Goal: Task Accomplishment & Management: Manage account settings

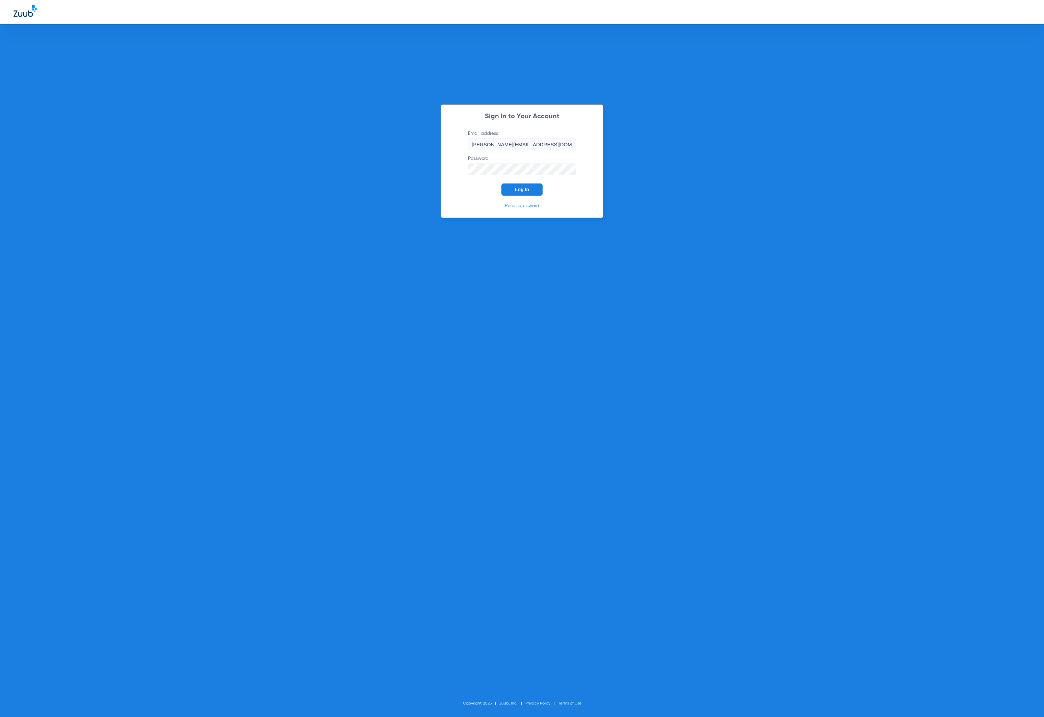
drag, startPoint x: 531, startPoint y: 189, endPoint x: 303, endPoint y: 49, distance: 267.2
click at [531, 189] on button "Log In" at bounding box center [522, 189] width 41 height 12
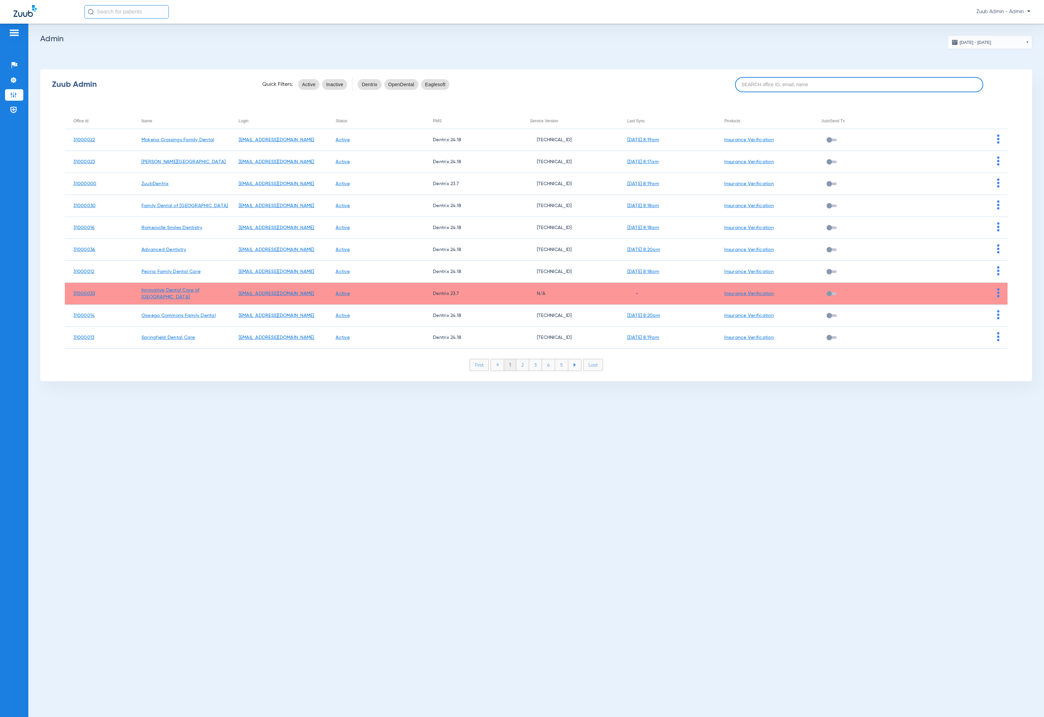
click at [835, 79] on input at bounding box center [859, 84] width 248 height 15
paste input "31000030"
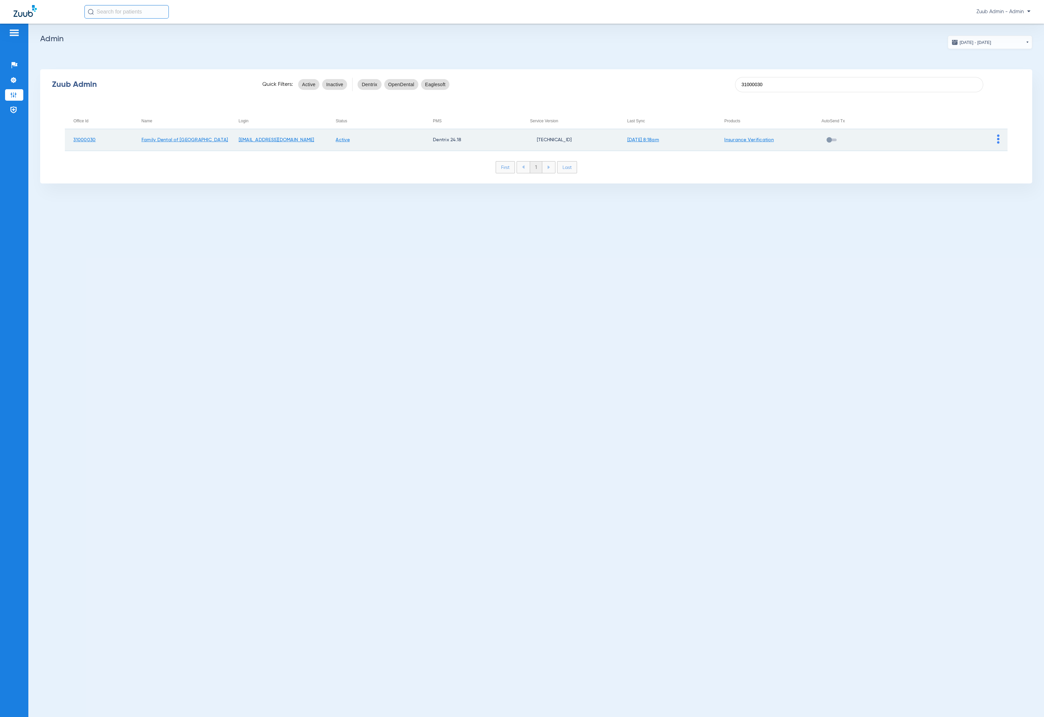
type input "31000030"
click at [999, 138] on img at bounding box center [998, 138] width 2 height 9
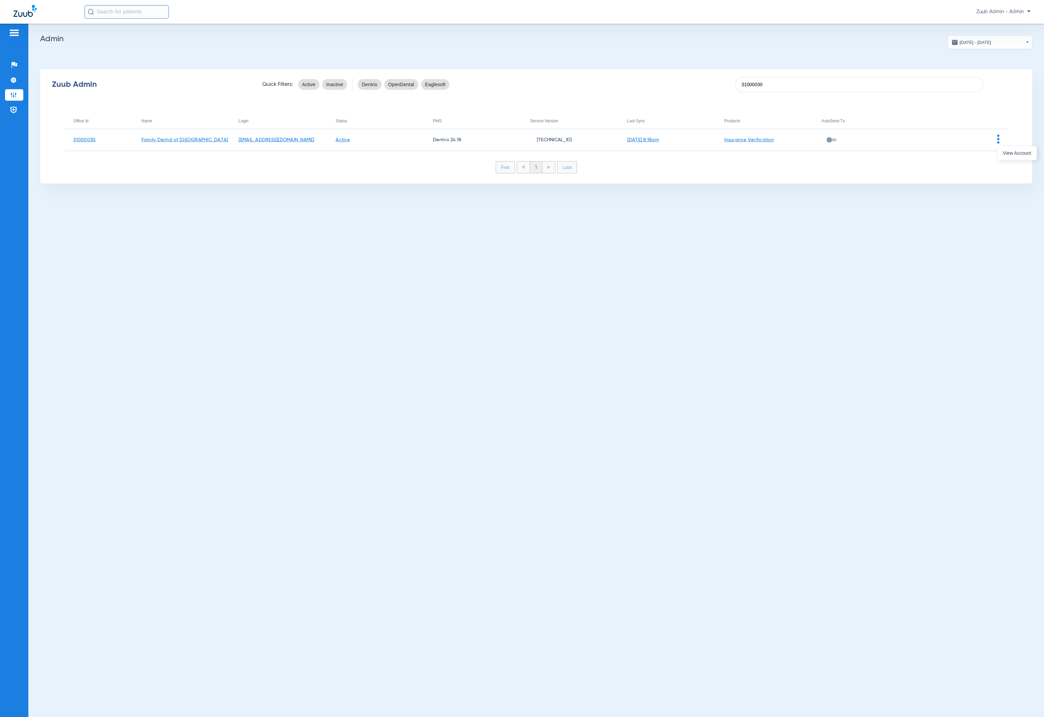
click at [999, 140] on div at bounding box center [522, 358] width 1044 height 717
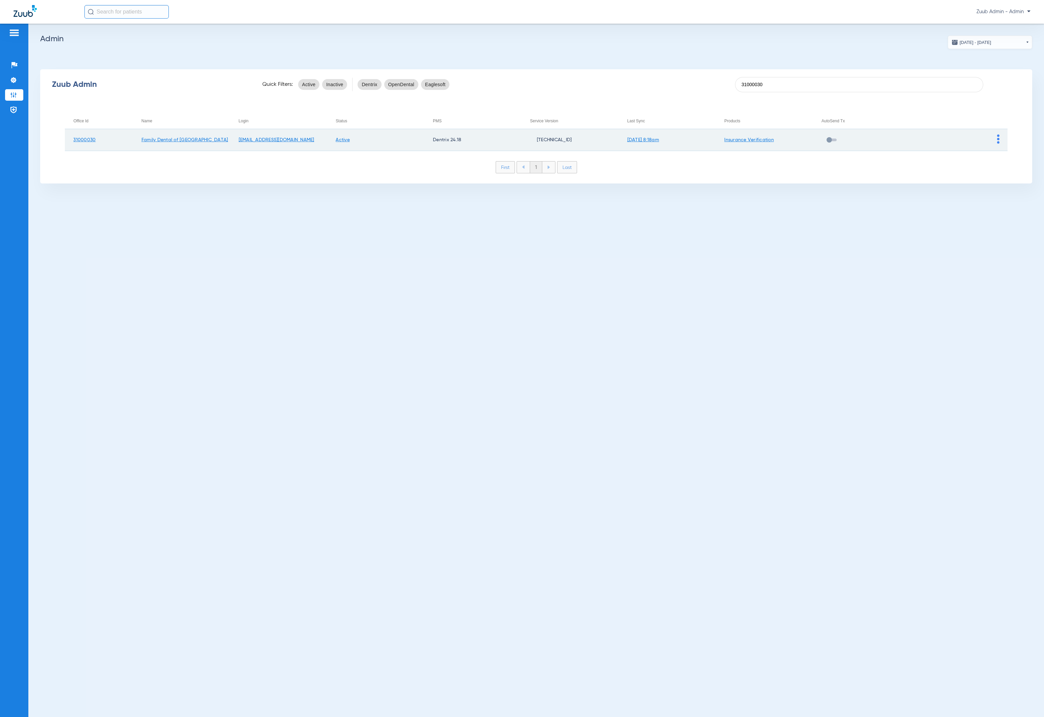
click at [998, 138] on img at bounding box center [998, 138] width 2 height 9
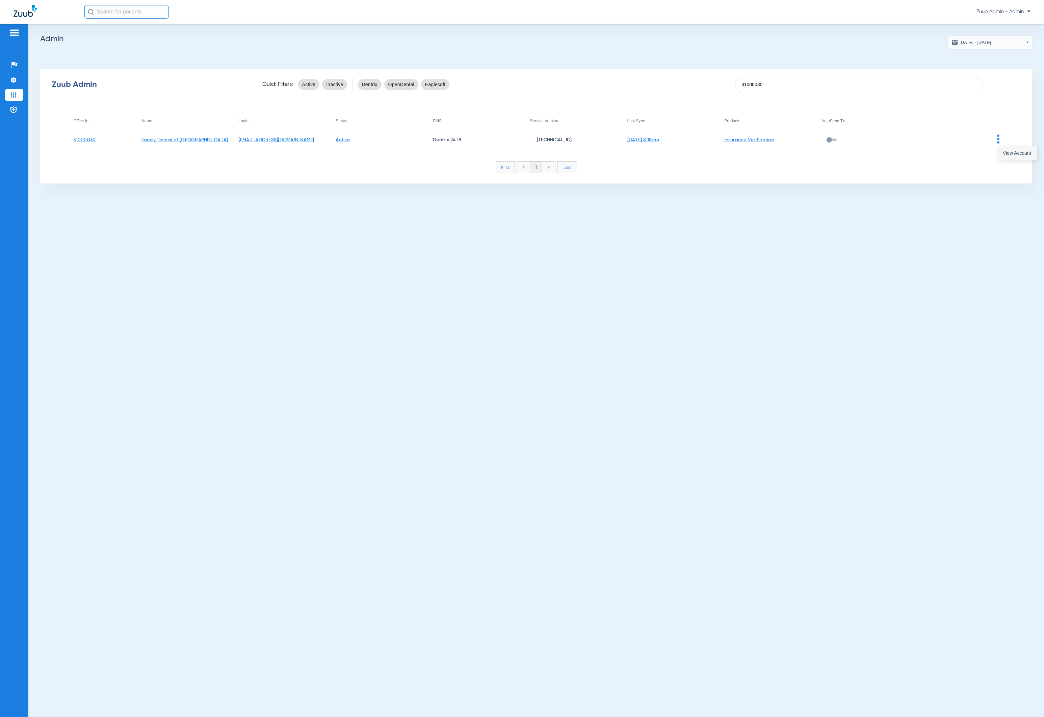
click at [1004, 151] on span "View Account" at bounding box center [1017, 153] width 28 height 5
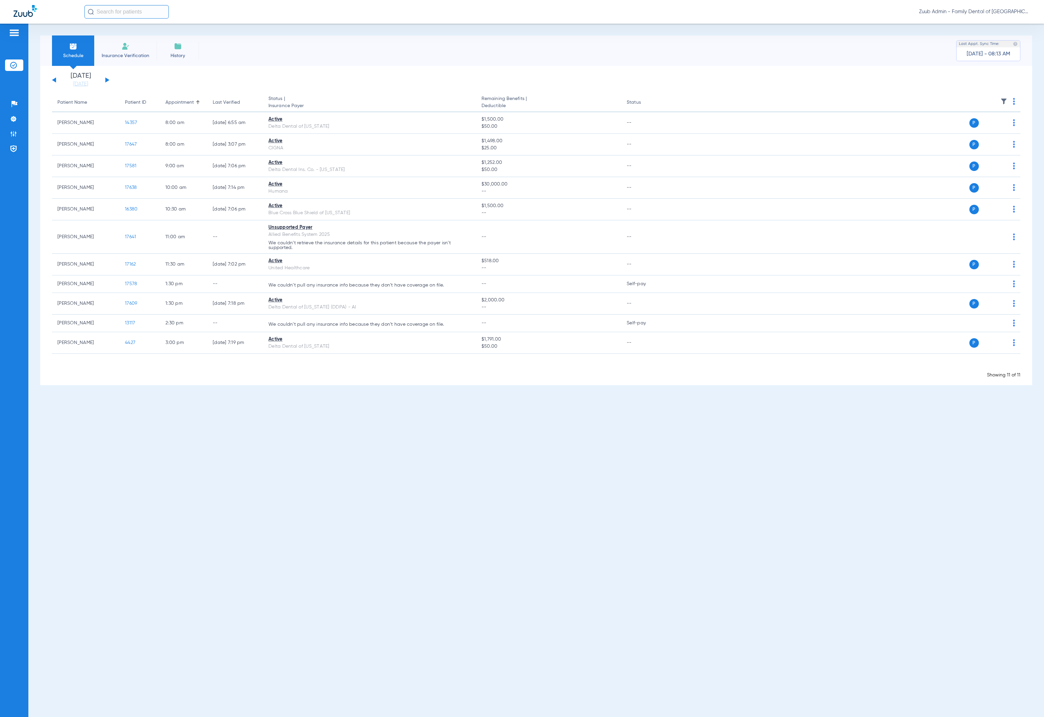
click at [15, 122] on img at bounding box center [13, 119] width 7 height 7
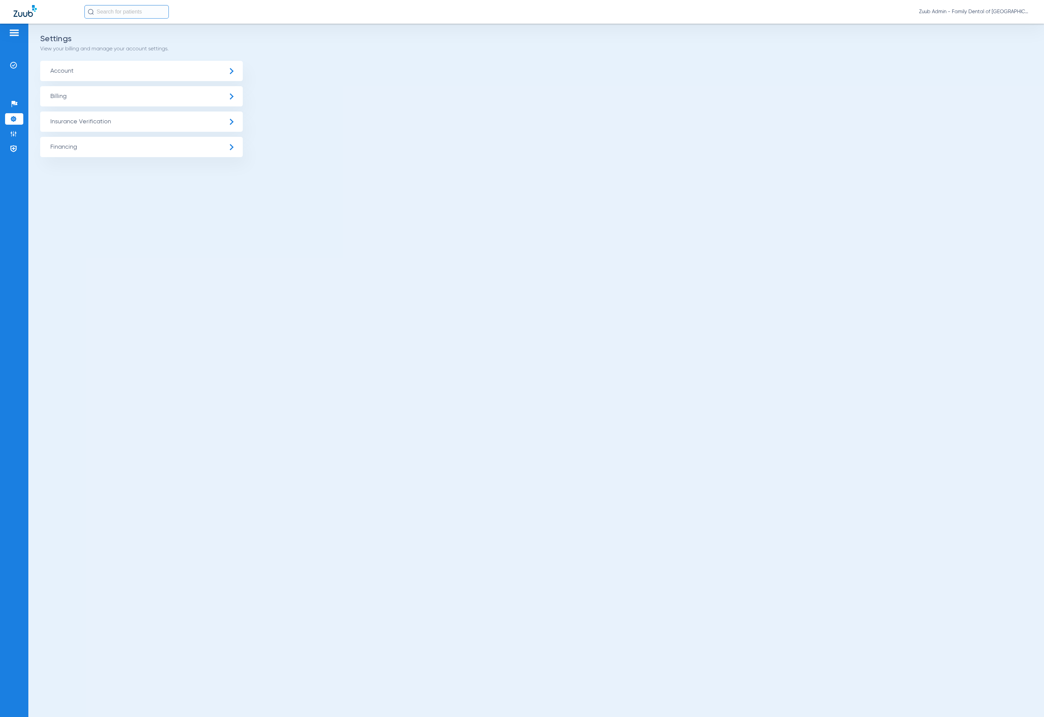
click at [222, 125] on span "Insurance Verification" at bounding box center [141, 121] width 203 height 20
click at [222, 174] on li "Insurance Payer Mapping" at bounding box center [141, 174] width 203 height 17
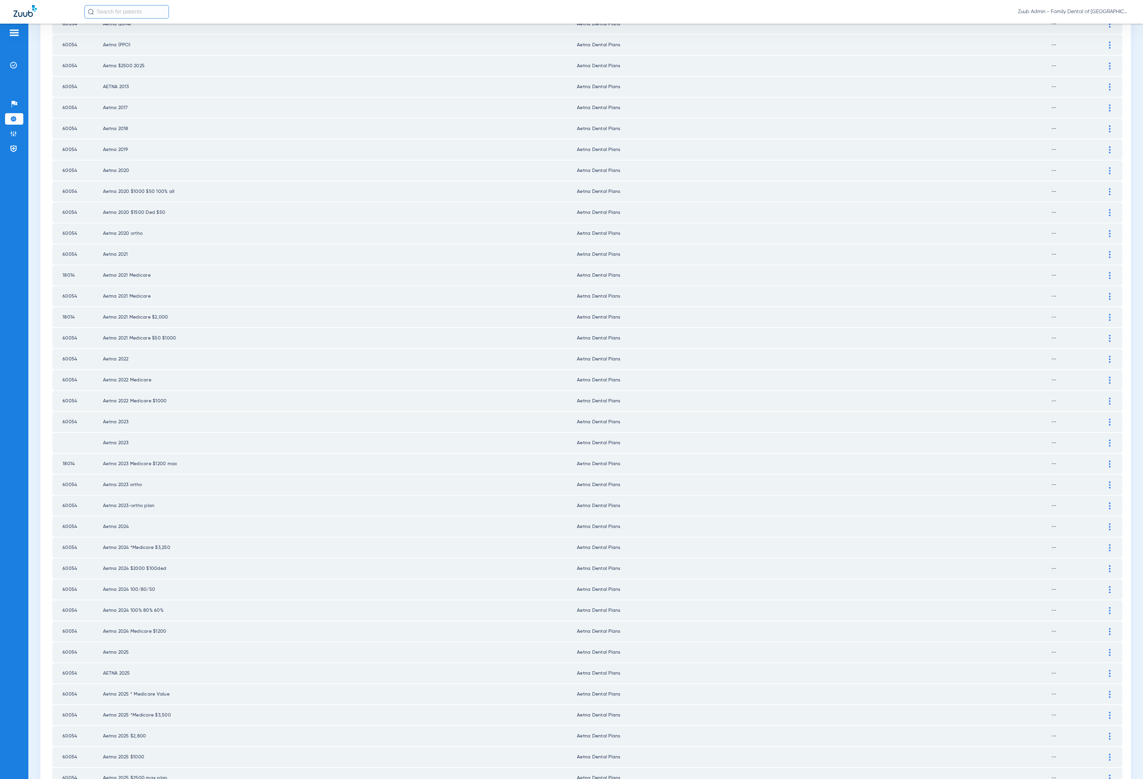
scroll to position [409, 0]
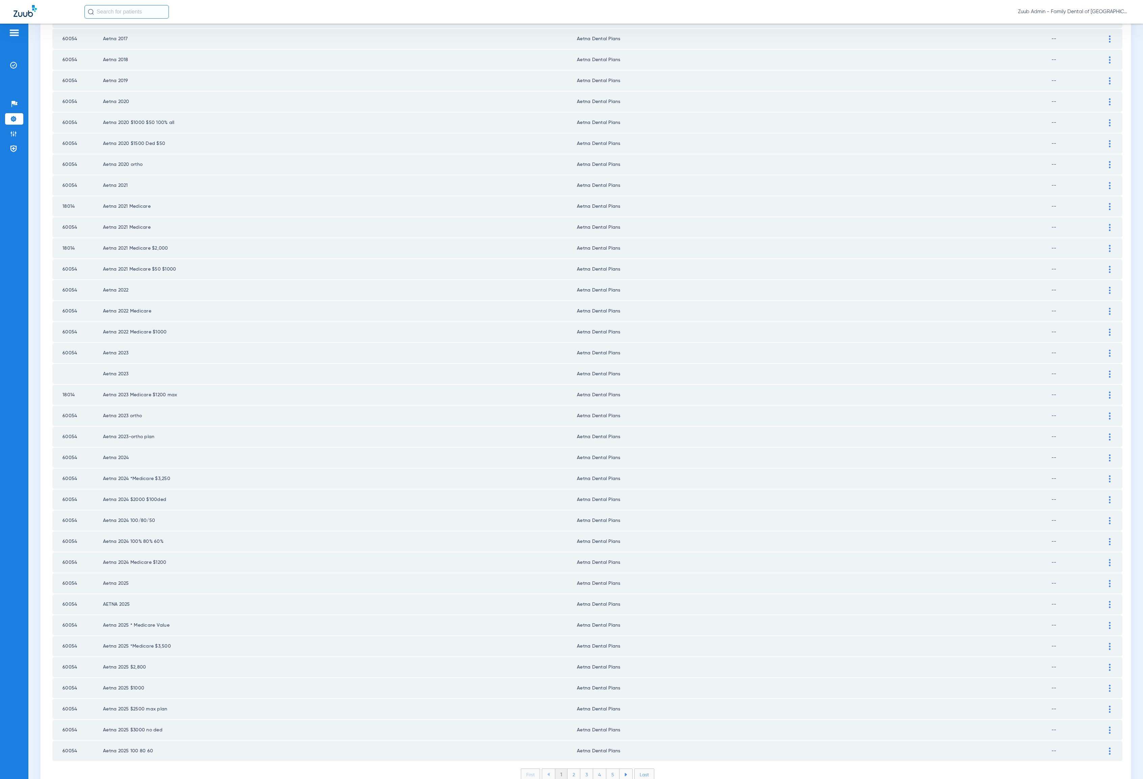
click at [571, 716] on li "2" at bounding box center [573, 774] width 13 height 11
click at [580, 716] on li "3" at bounding box center [586, 774] width 13 height 11
drag, startPoint x: 594, startPoint y: 739, endPoint x: 596, endPoint y: 736, distance: 4.1
click at [595, 716] on li "4" at bounding box center [599, 774] width 13 height 11
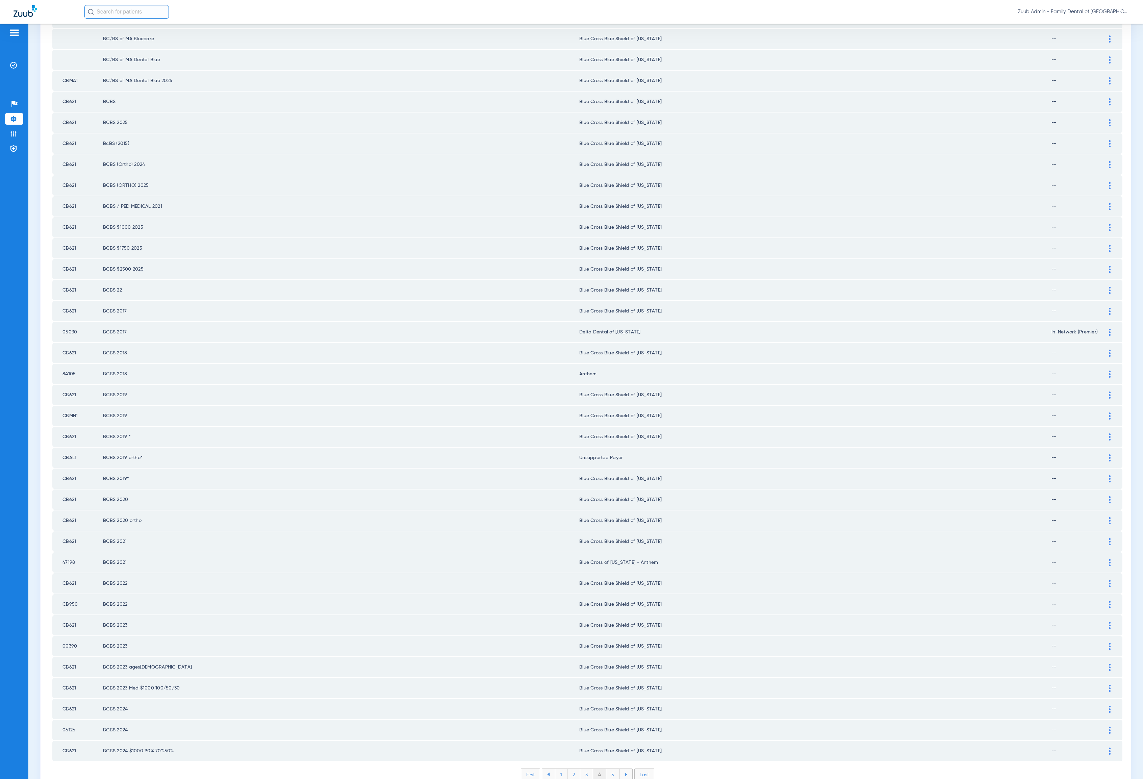
click at [607, 716] on li "5" at bounding box center [612, 774] width 13 height 11
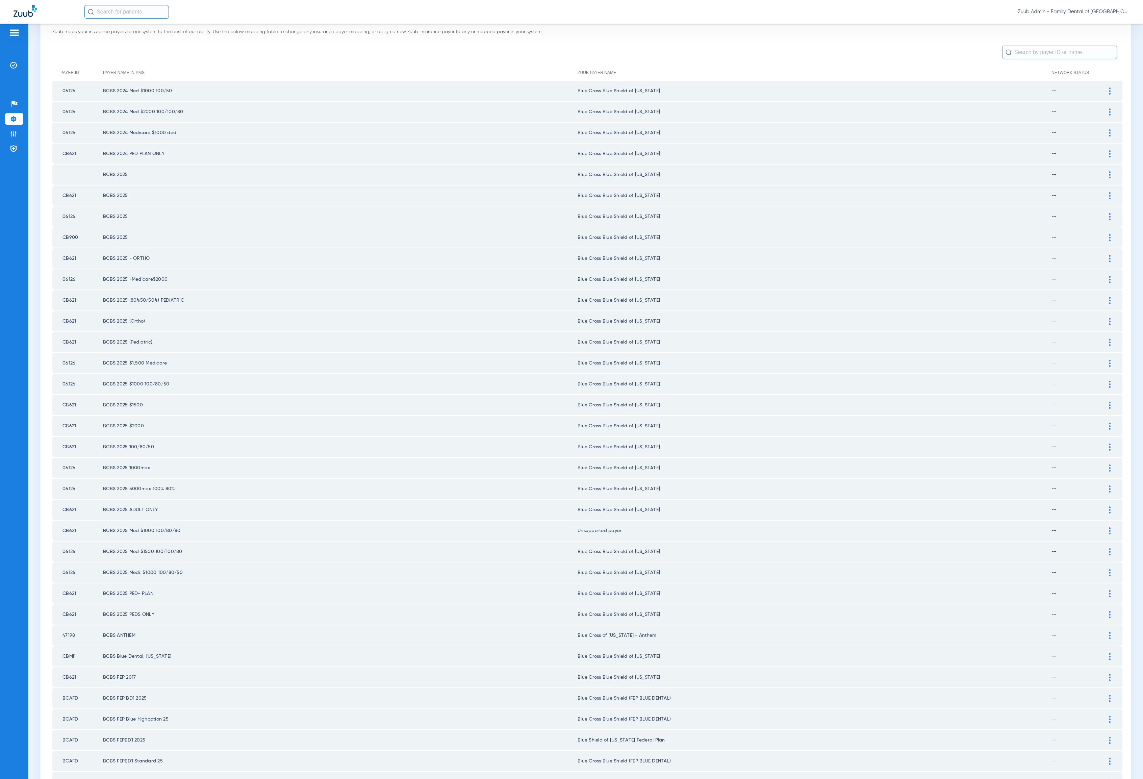
scroll to position [0, 0]
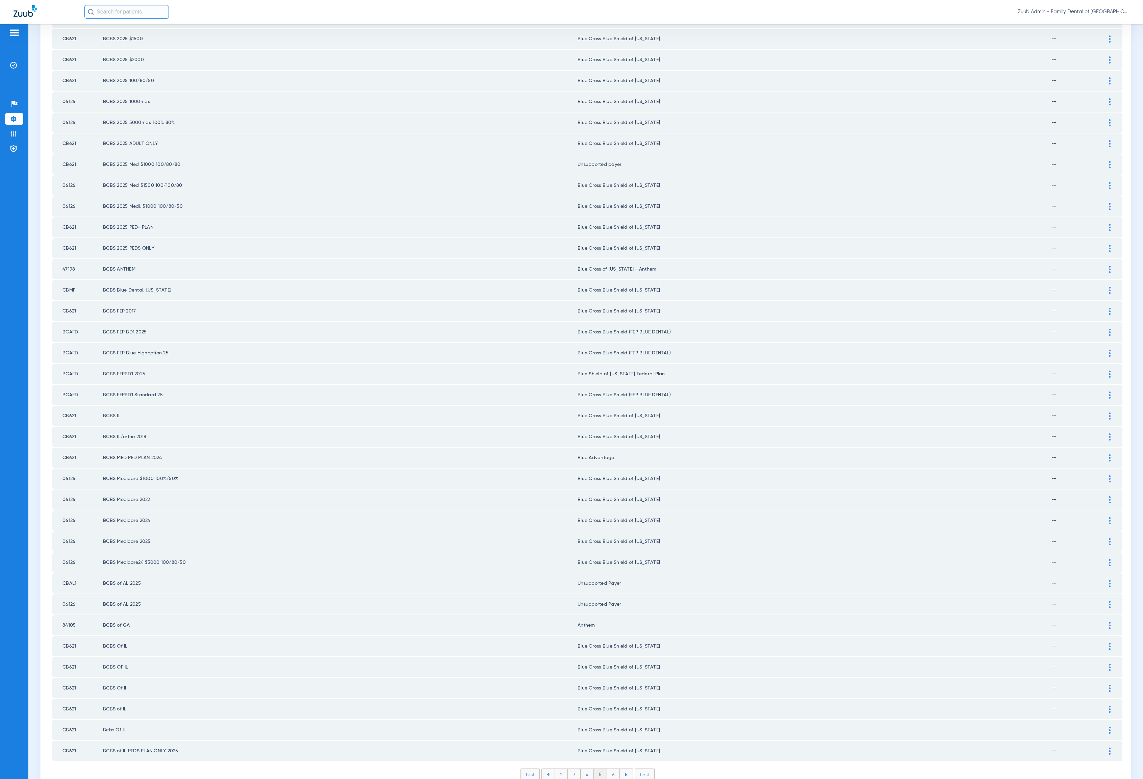
click at [607, 716] on li "6" at bounding box center [613, 774] width 13 height 11
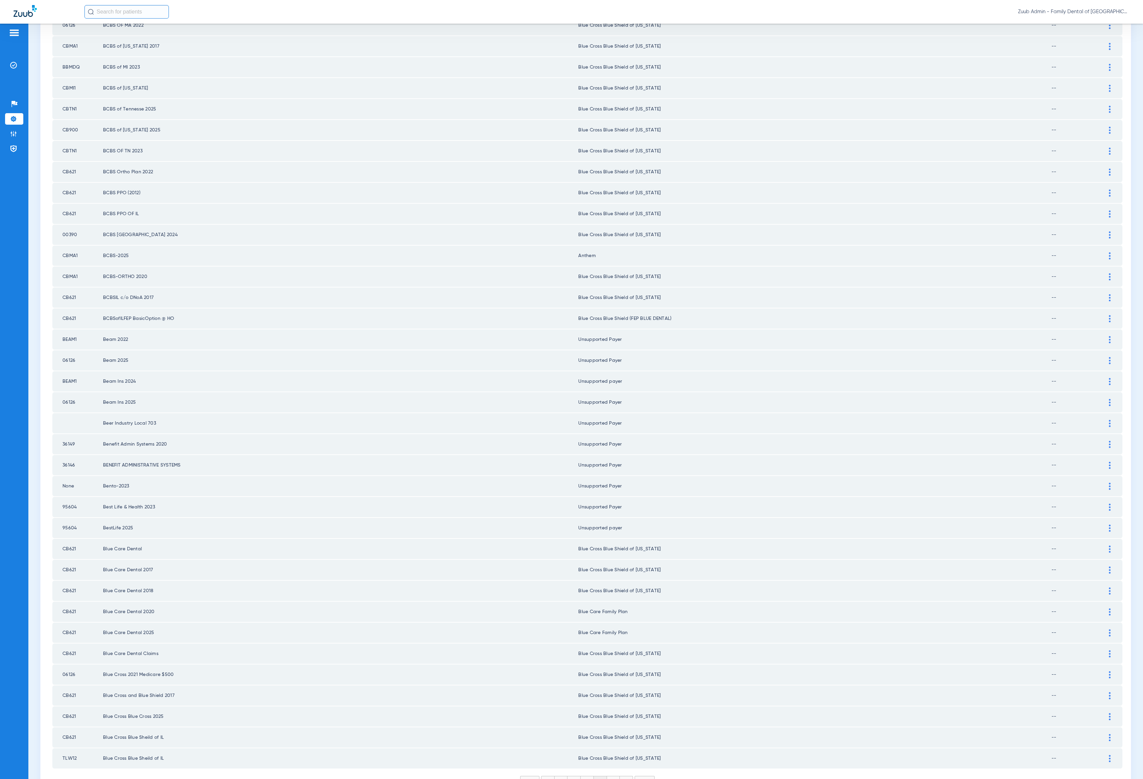
scroll to position [409, 0]
click at [607, 716] on li "7" at bounding box center [613, 774] width 13 height 11
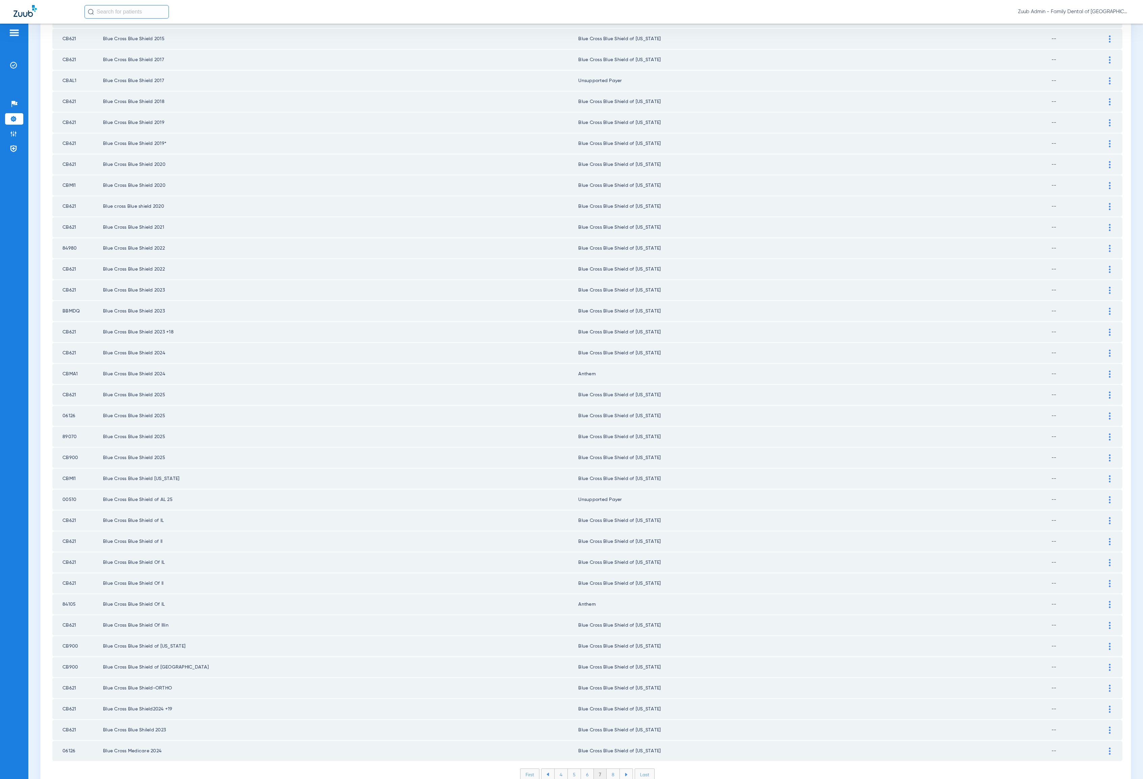
scroll to position [0, 0]
click at [607, 716] on li "8" at bounding box center [613, 774] width 13 height 11
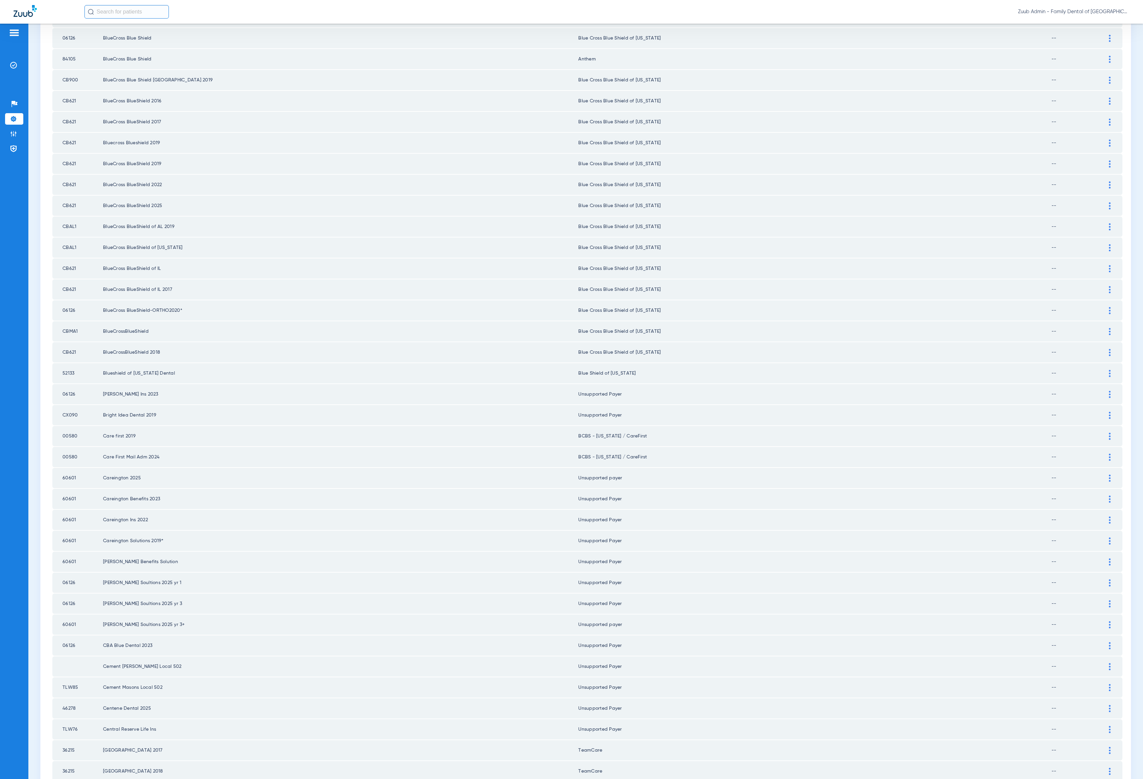
scroll to position [409, 0]
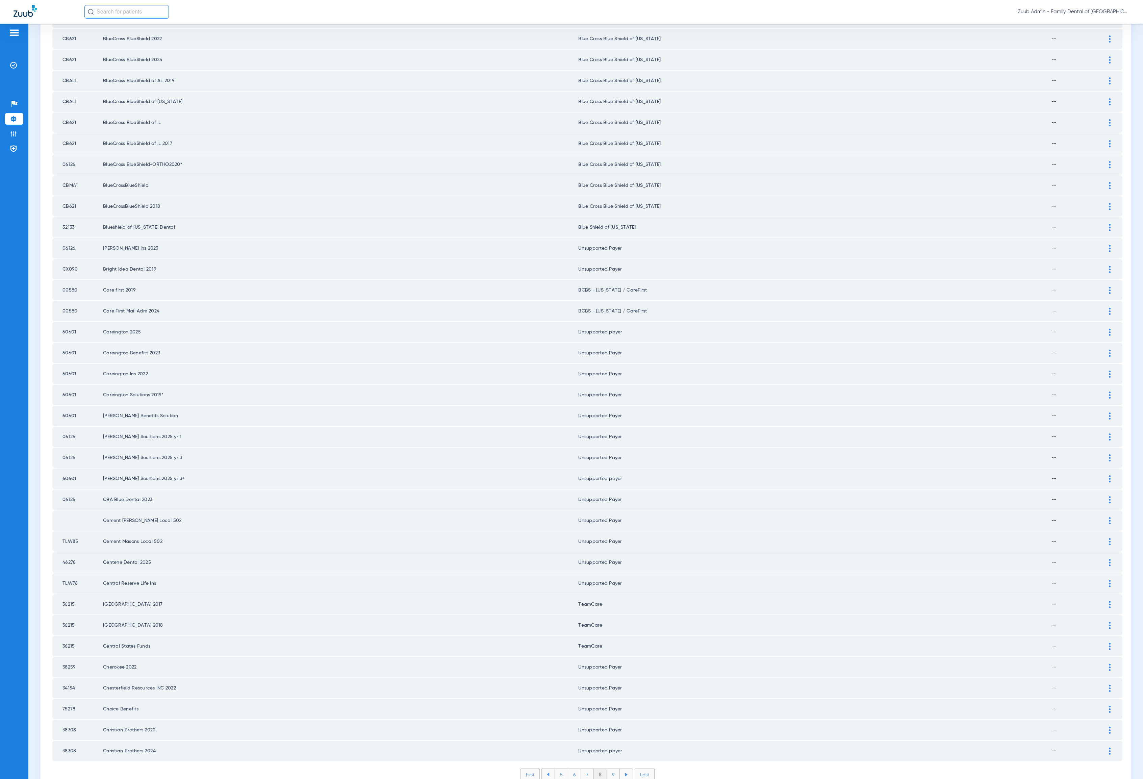
click at [607, 716] on li "9" at bounding box center [613, 774] width 13 height 11
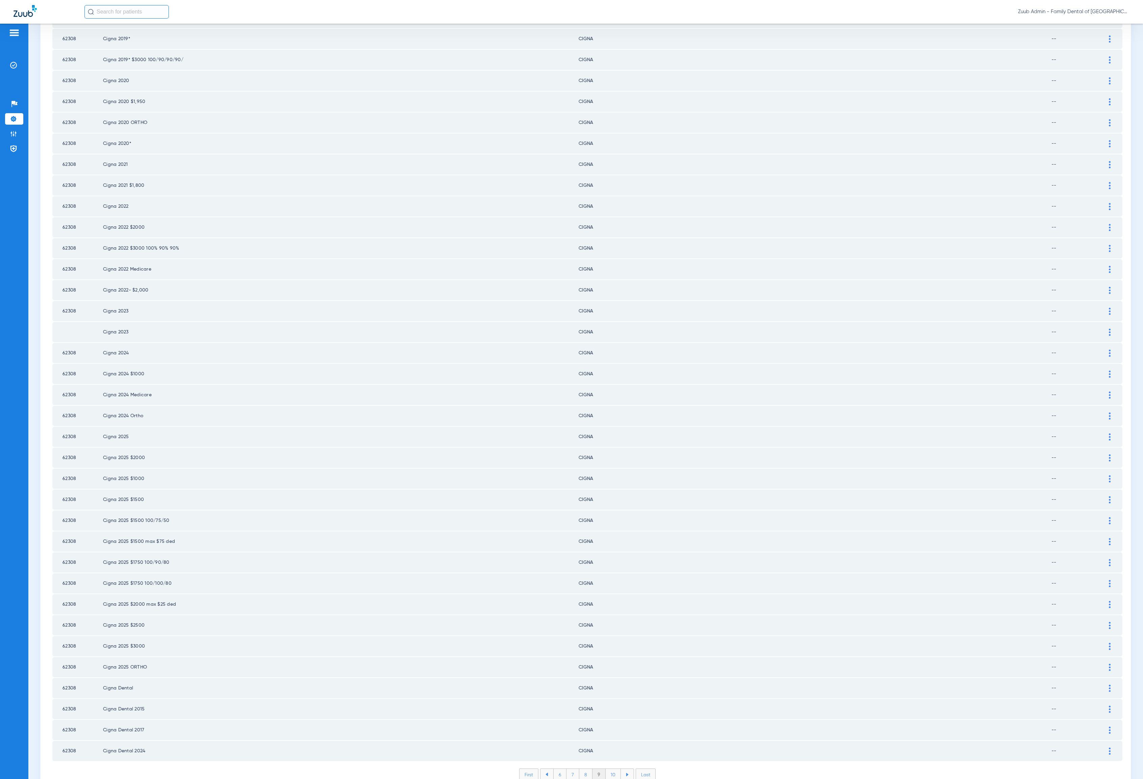
scroll to position [0, 0]
click at [607, 716] on li "10" at bounding box center [613, 774] width 15 height 11
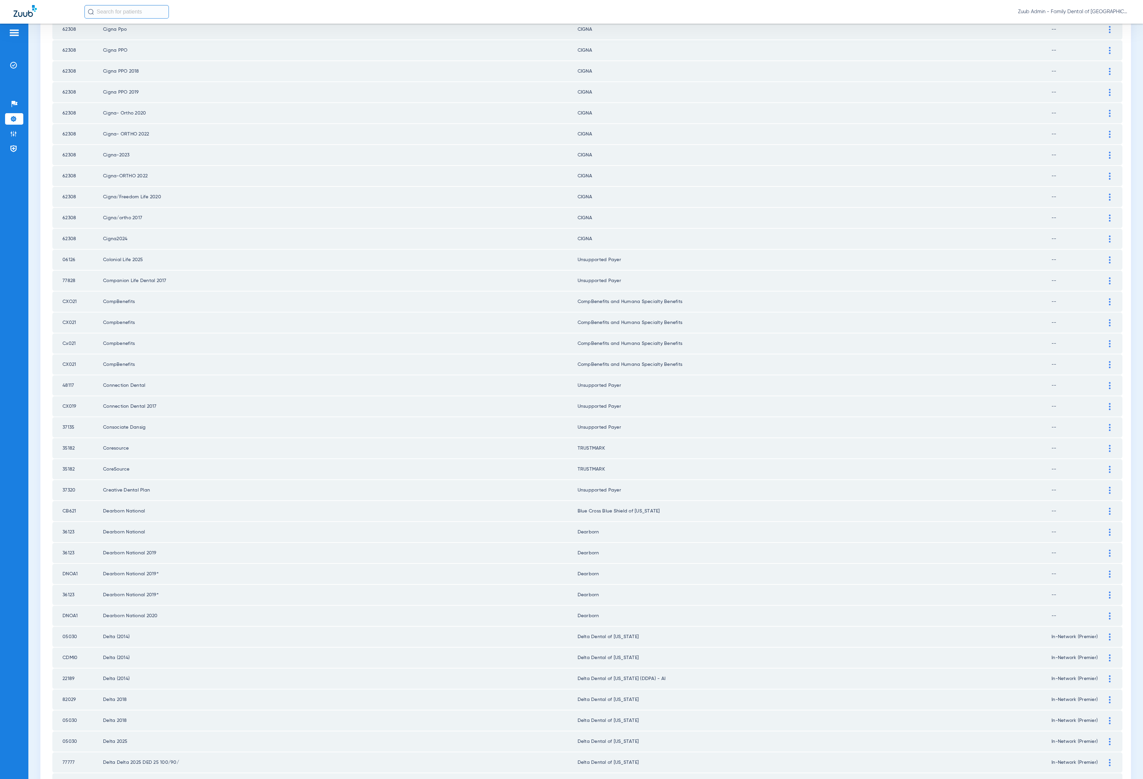
scroll to position [409, 0]
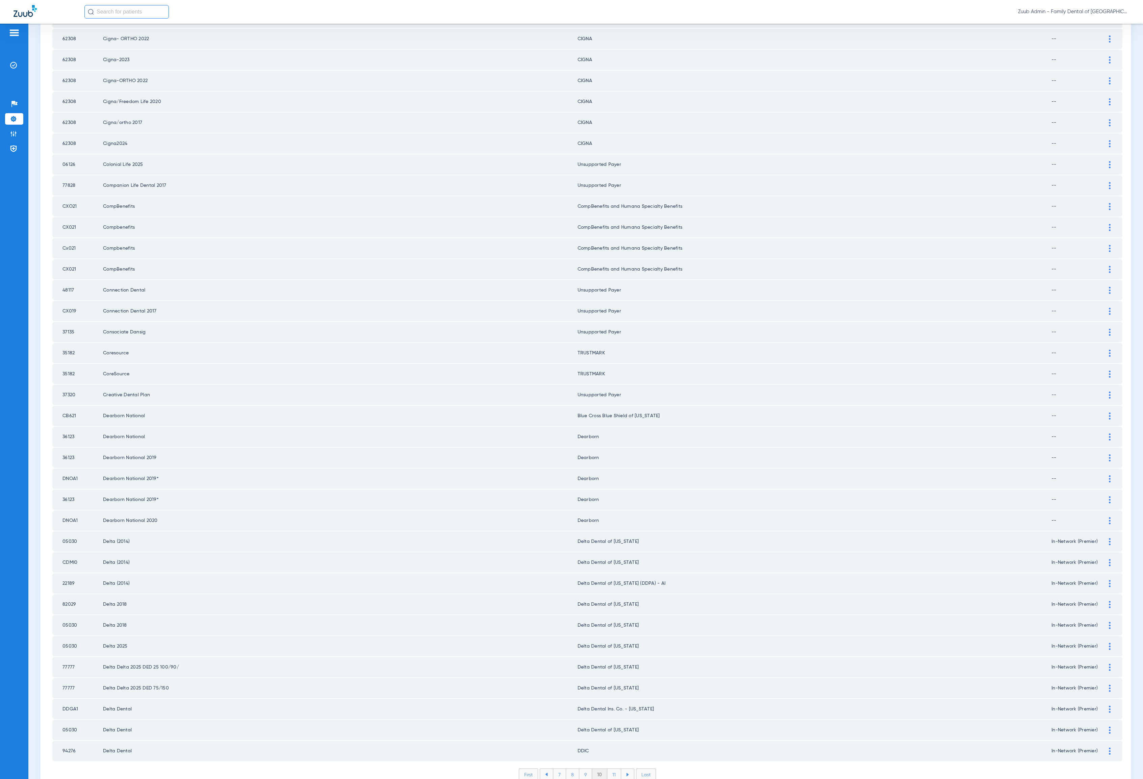
click at [607, 716] on li "11" at bounding box center [614, 774] width 14 height 11
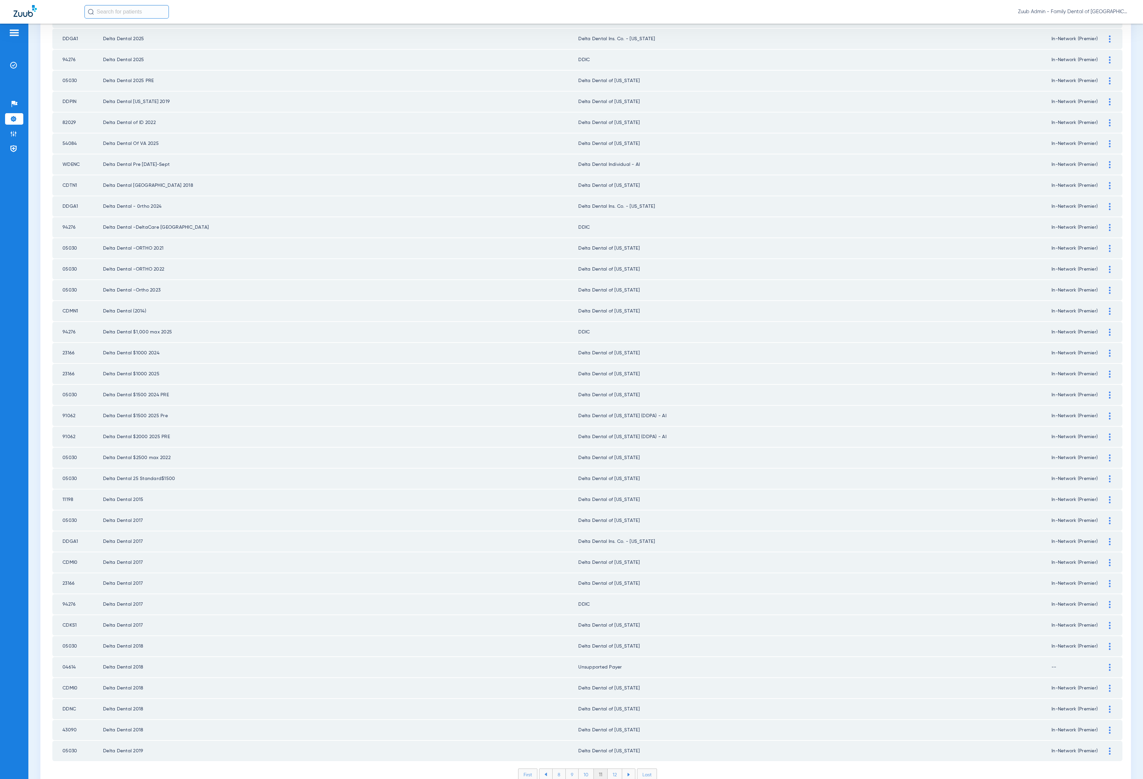
scroll to position [0, 0]
click at [608, 716] on li "12" at bounding box center [615, 774] width 15 height 11
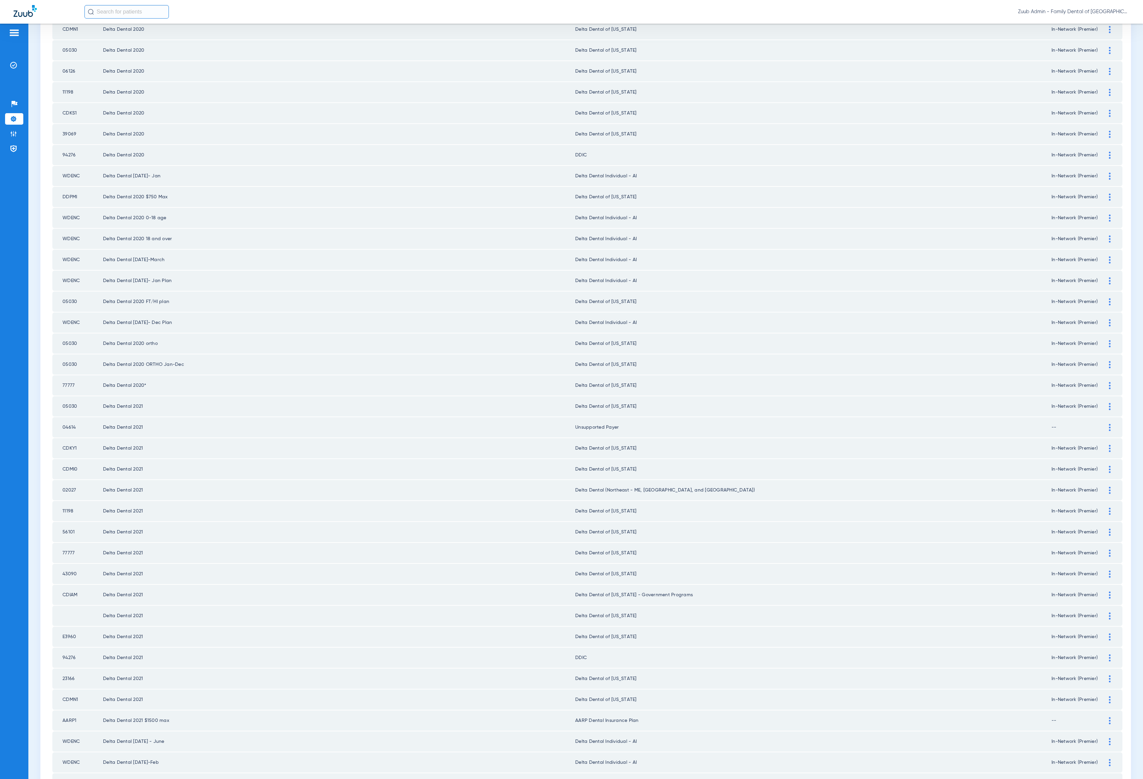
scroll to position [409, 0]
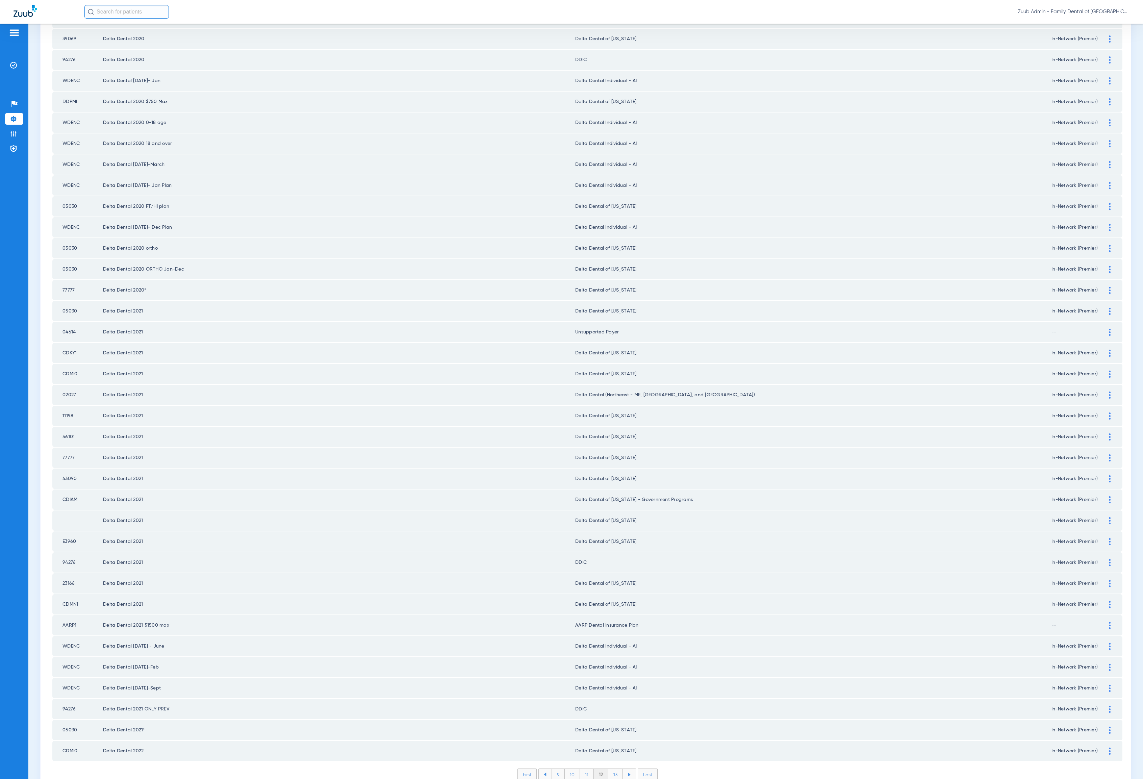
click at [608, 716] on li "13" at bounding box center [615, 774] width 15 height 11
click at [610, 716] on li "14" at bounding box center [616, 774] width 15 height 11
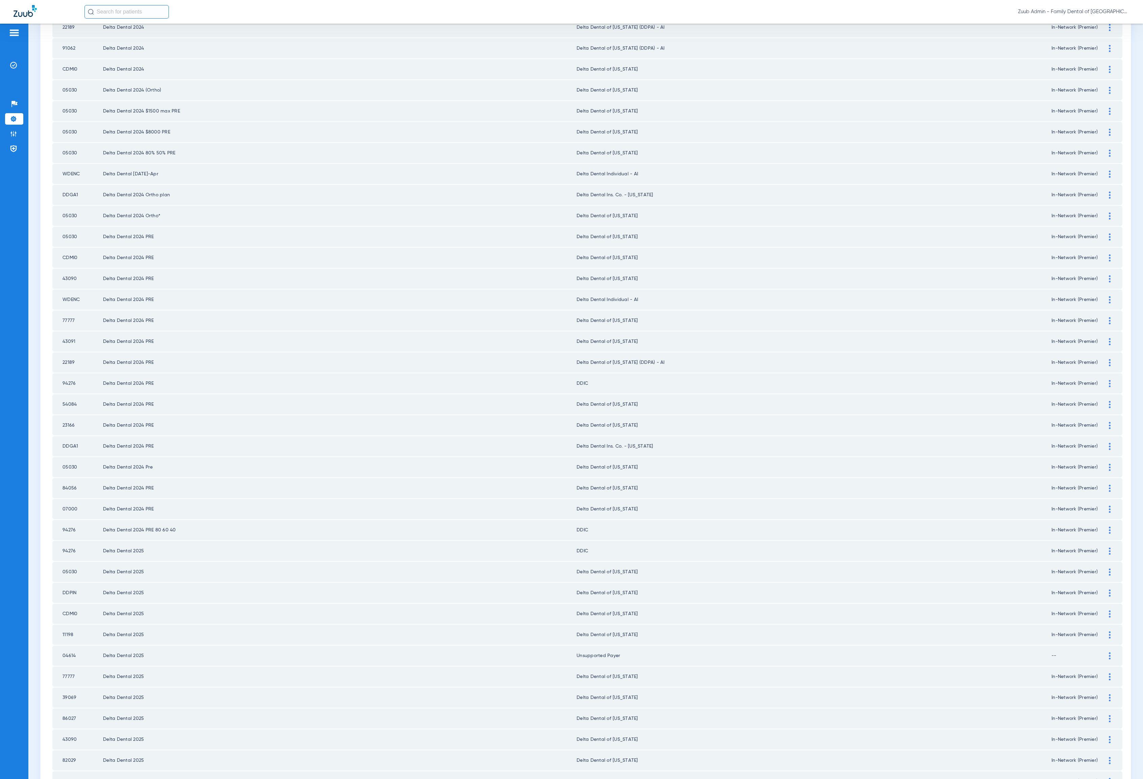
scroll to position [409, 0]
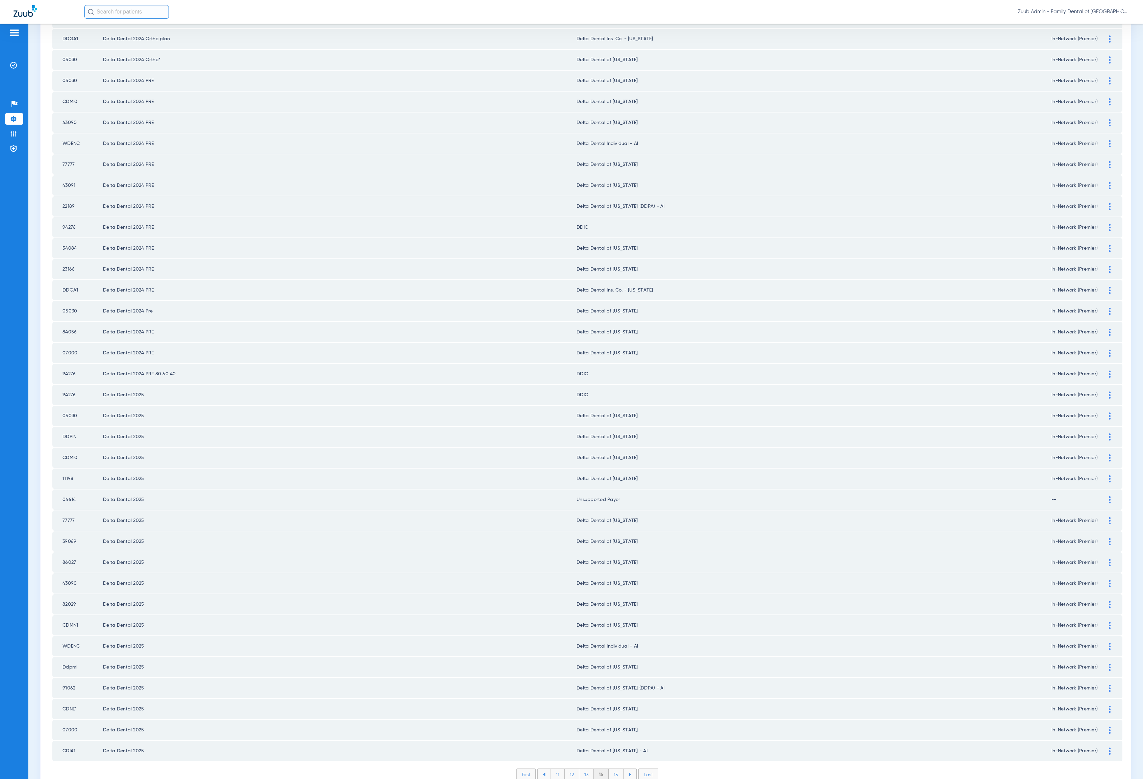
click at [610, 716] on li "15" at bounding box center [616, 774] width 15 height 11
click at [610, 716] on li "16" at bounding box center [616, 774] width 15 height 11
click at [610, 716] on li "17" at bounding box center [617, 774] width 15 height 11
click at [612, 716] on li "18" at bounding box center [616, 774] width 15 height 11
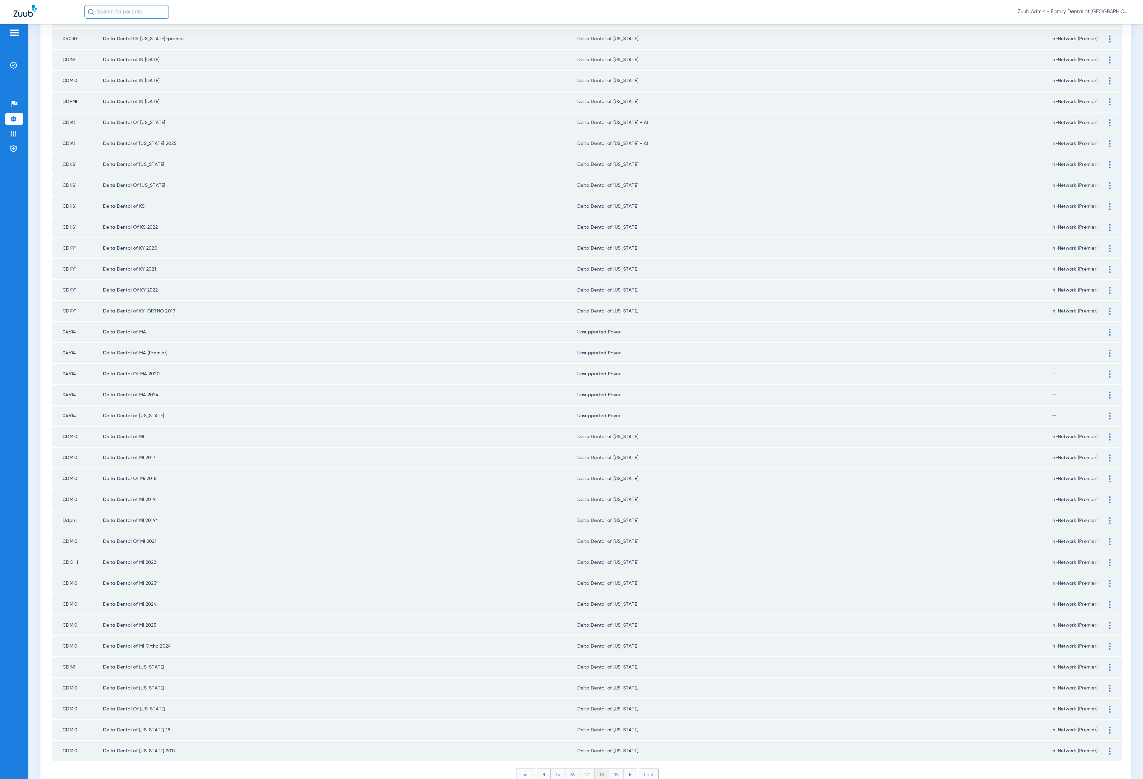
click at [612, 716] on li "19" at bounding box center [616, 774] width 15 height 11
click at [612, 716] on li "20" at bounding box center [617, 774] width 16 height 11
click at [612, 716] on li "21" at bounding box center [617, 774] width 15 height 11
click at [612, 716] on li "22" at bounding box center [617, 774] width 15 height 11
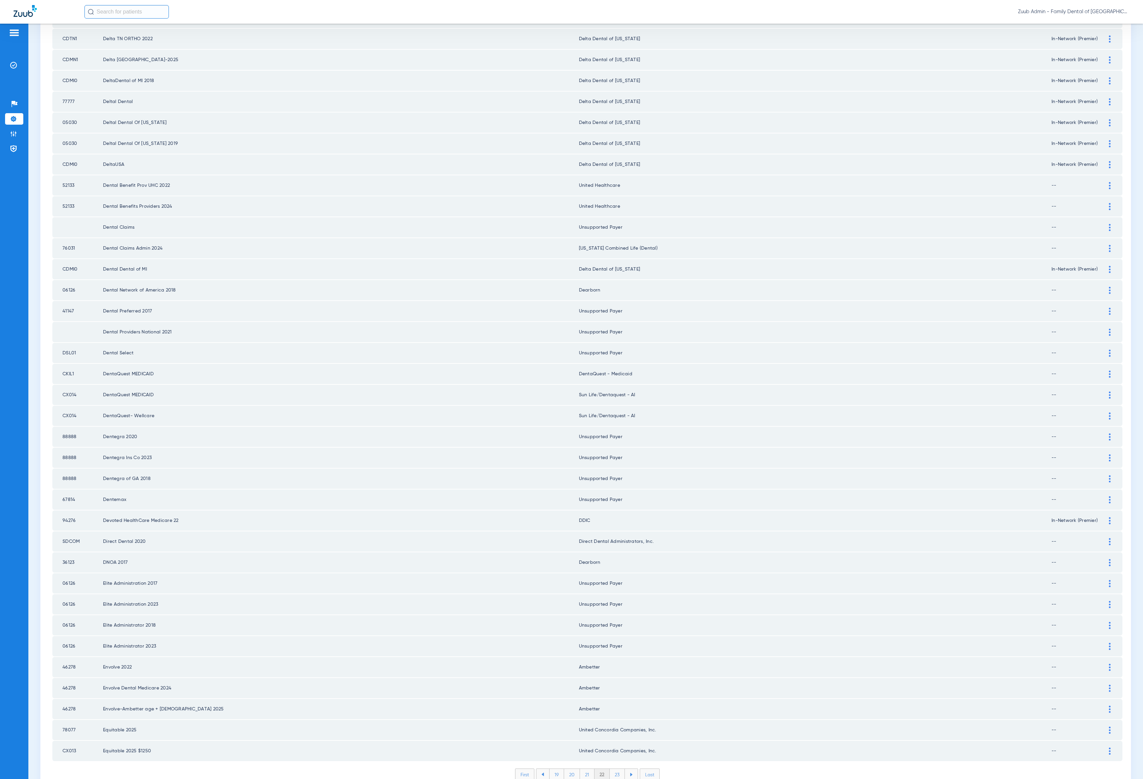
click at [612, 716] on li "23" at bounding box center [617, 774] width 15 height 11
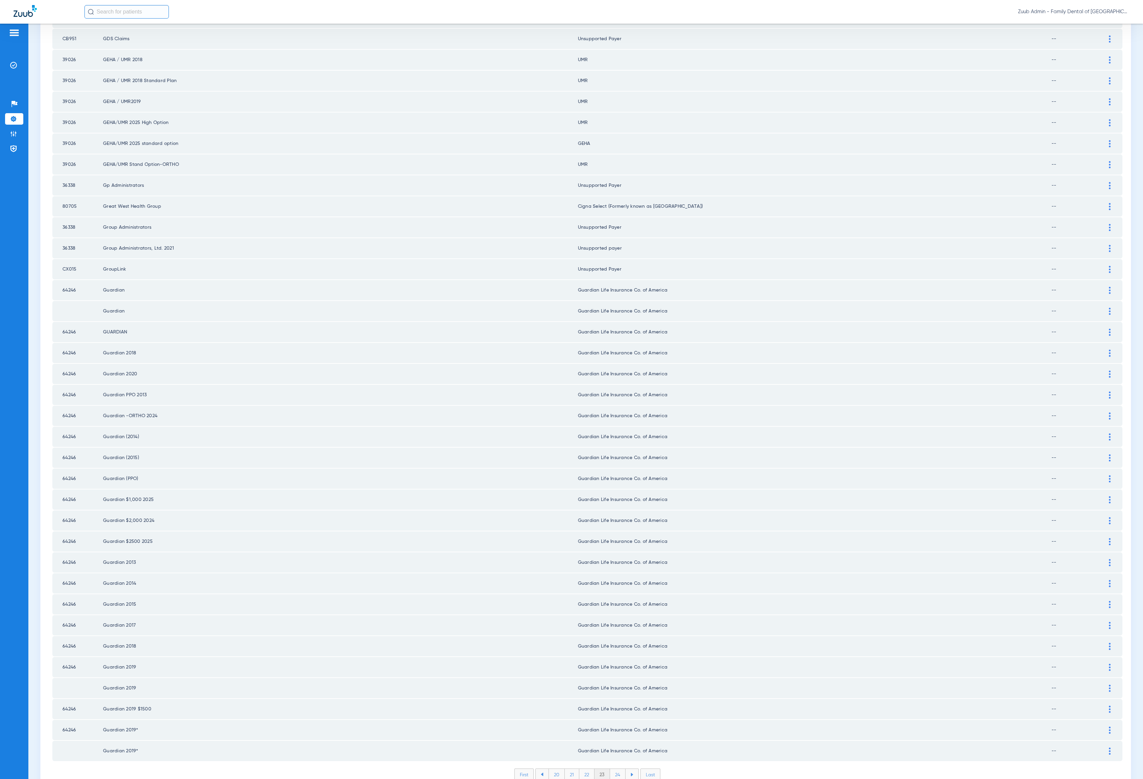
click at [612, 716] on li "24" at bounding box center [618, 774] width 16 height 11
click at [612, 716] on li "25" at bounding box center [618, 774] width 16 height 11
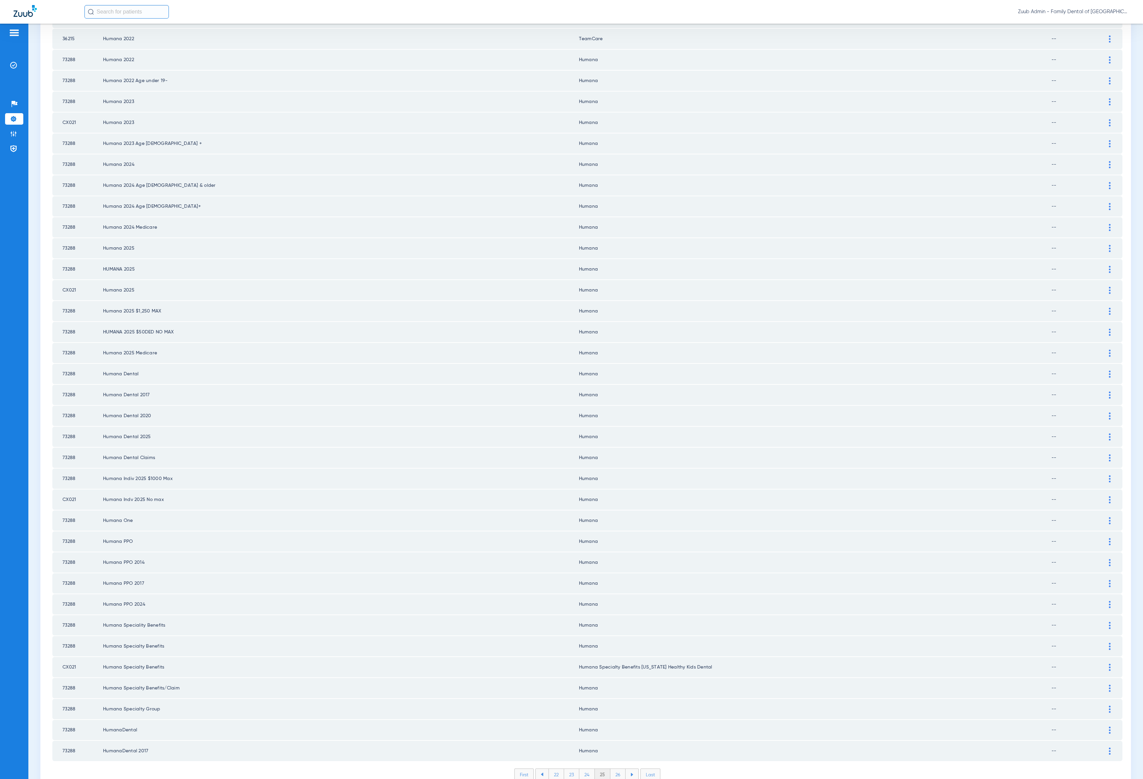
click at [612, 716] on li "26" at bounding box center [617, 774] width 15 height 11
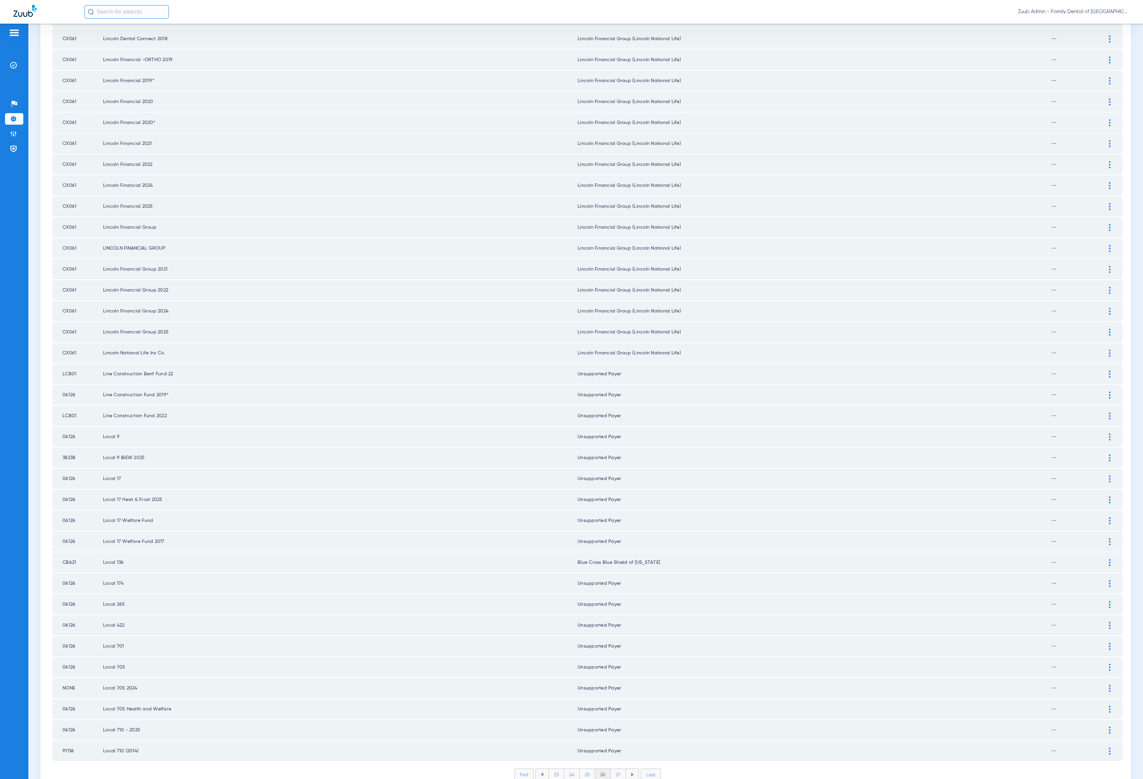
click at [612, 716] on li "27" at bounding box center [618, 774] width 15 height 11
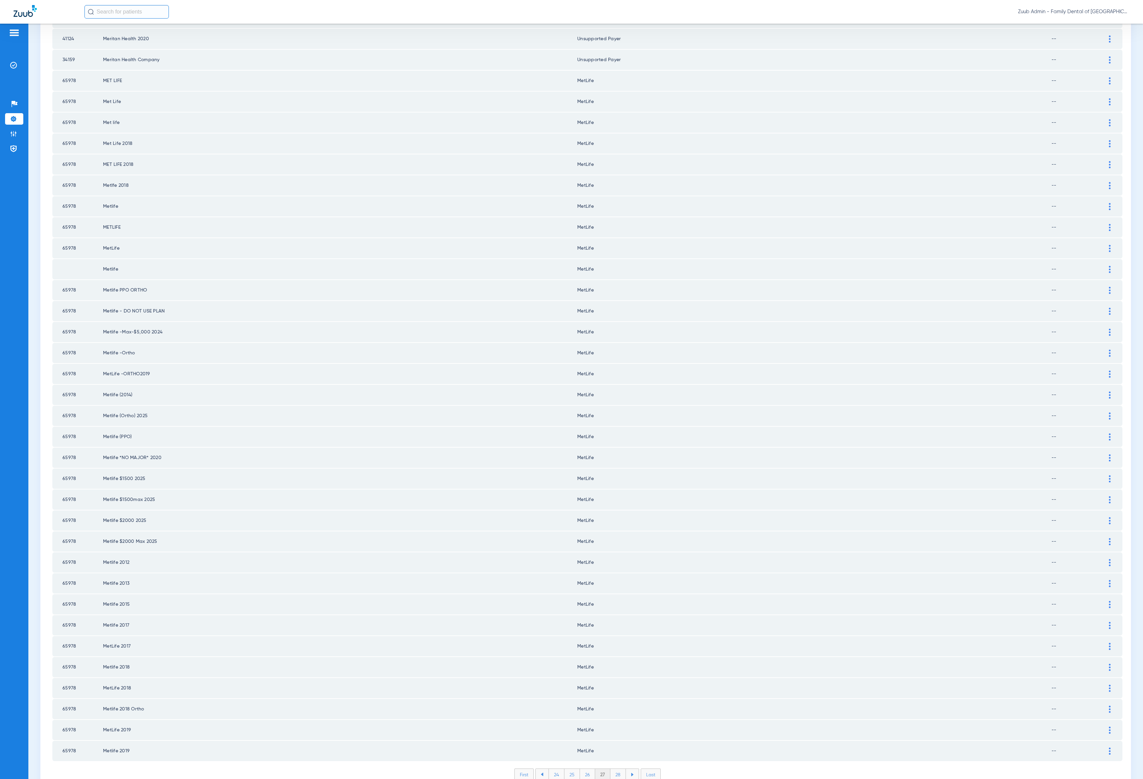
click at [612, 716] on li "28" at bounding box center [618, 774] width 16 height 11
click at [612, 716] on li "29" at bounding box center [617, 774] width 15 height 11
click at [613, 716] on li "30" at bounding box center [618, 774] width 16 height 11
click at [613, 716] on li "31" at bounding box center [618, 774] width 15 height 11
click at [613, 716] on li "32" at bounding box center [617, 774] width 15 height 11
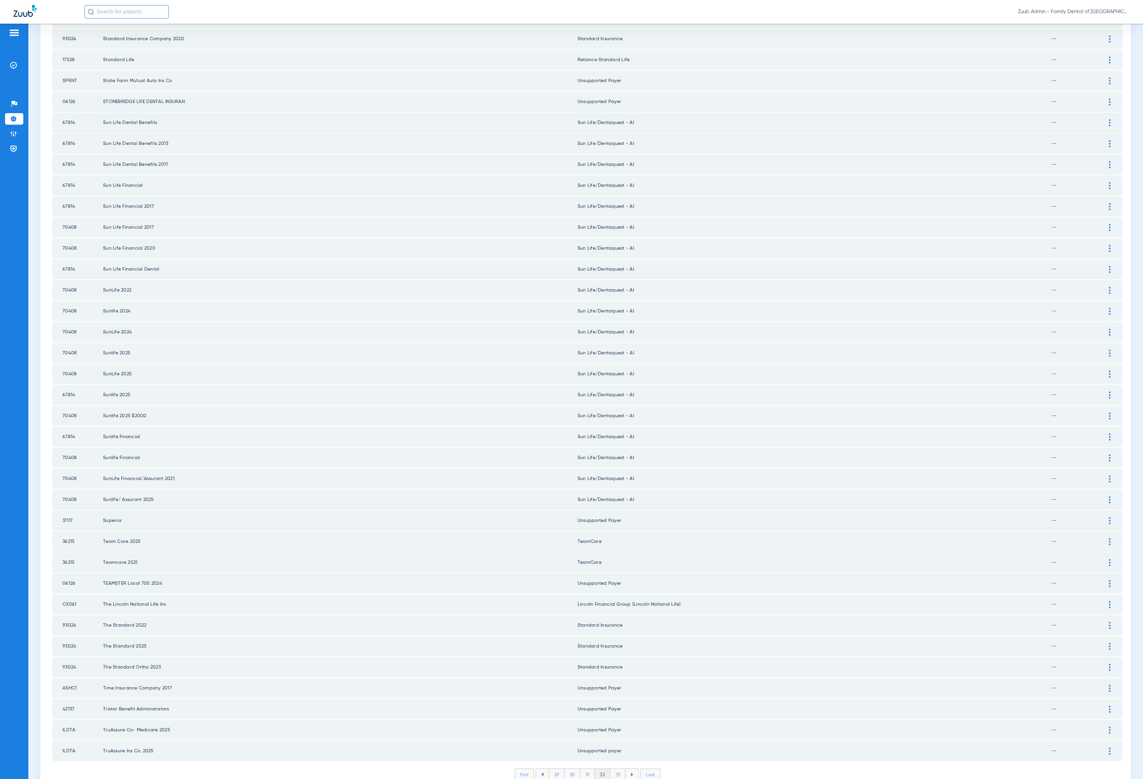
click at [613, 716] on li "33" at bounding box center [617, 774] width 15 height 11
click at [613, 716] on li "34" at bounding box center [618, 774] width 16 height 11
click at [613, 716] on li "35" at bounding box center [618, 774] width 16 height 11
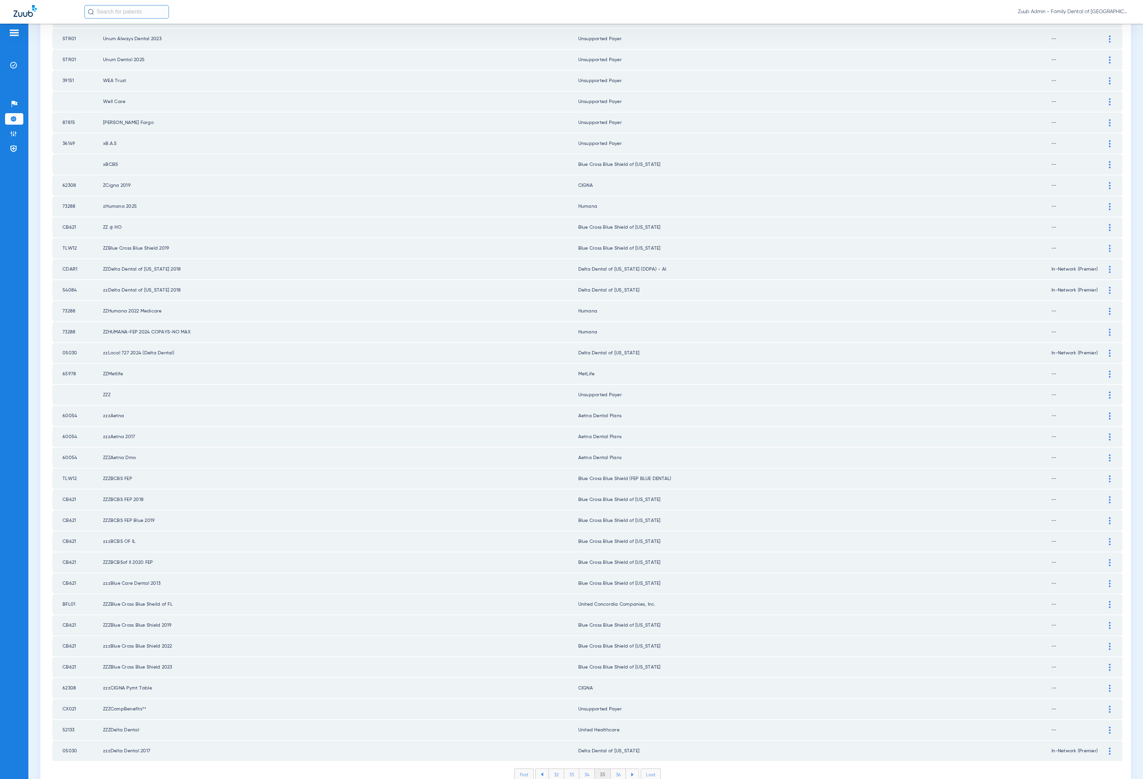
click at [613, 716] on li "36" at bounding box center [618, 774] width 15 height 11
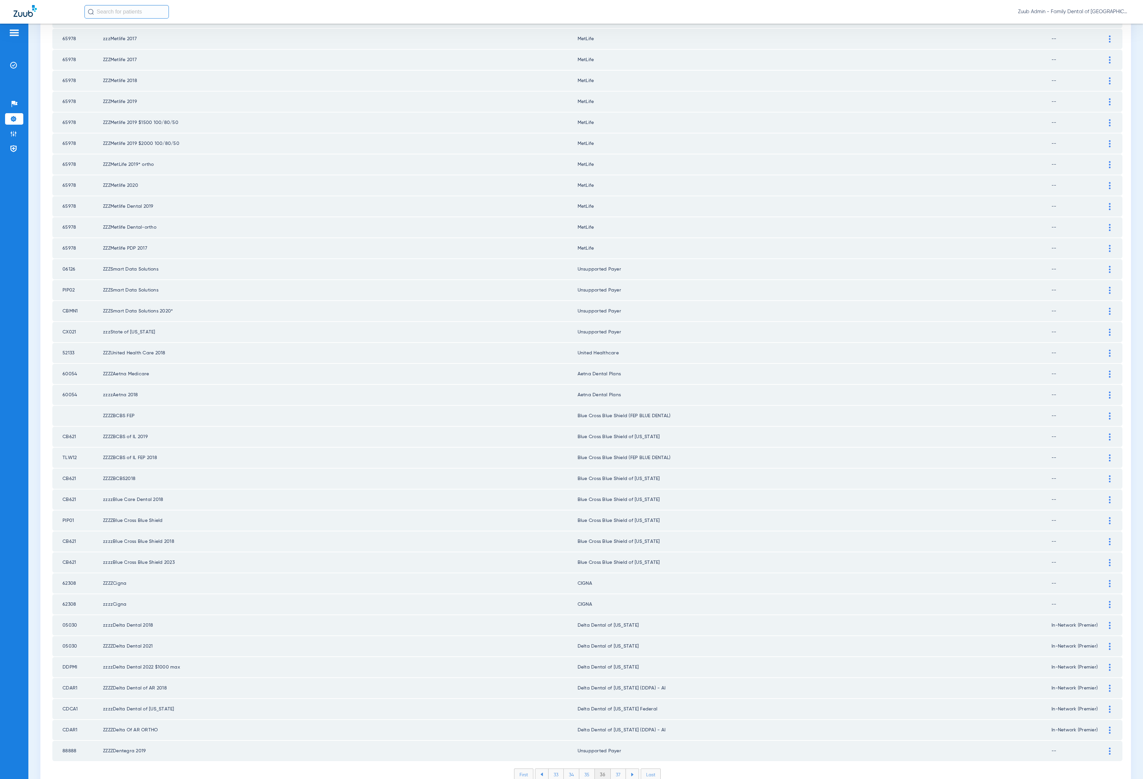
click at [615, 716] on li "37" at bounding box center [618, 774] width 15 height 11
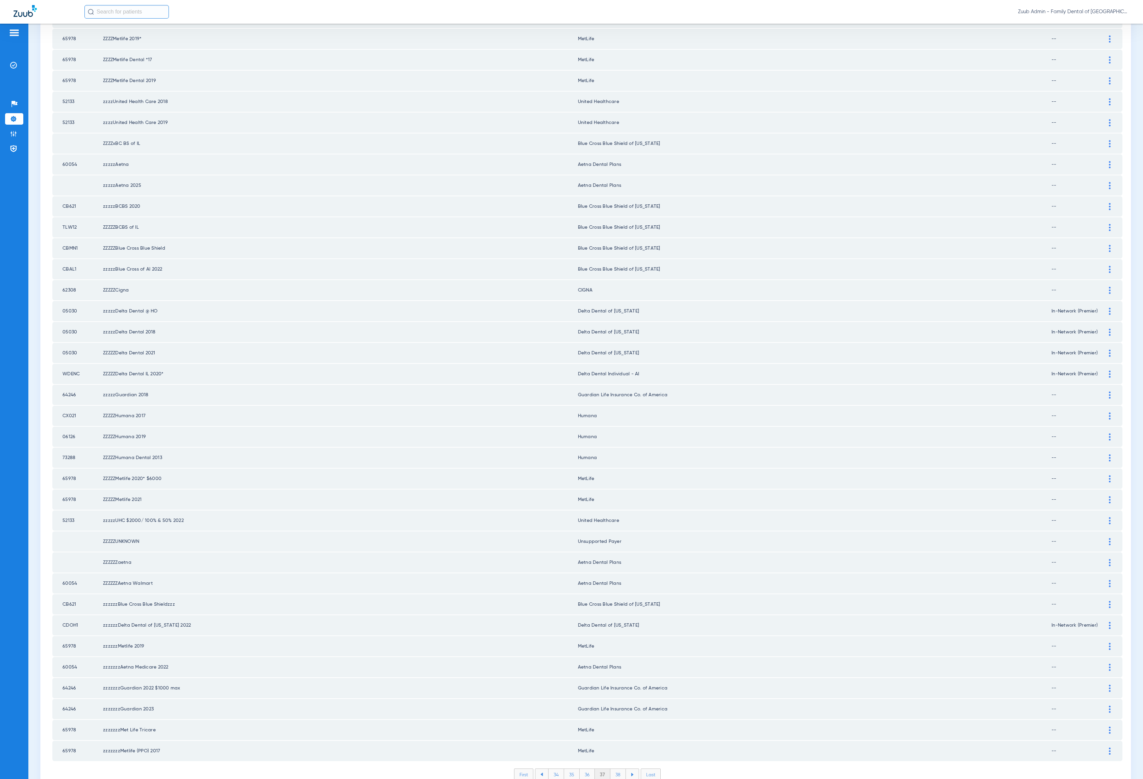
click at [615, 716] on li "38" at bounding box center [618, 774] width 16 height 11
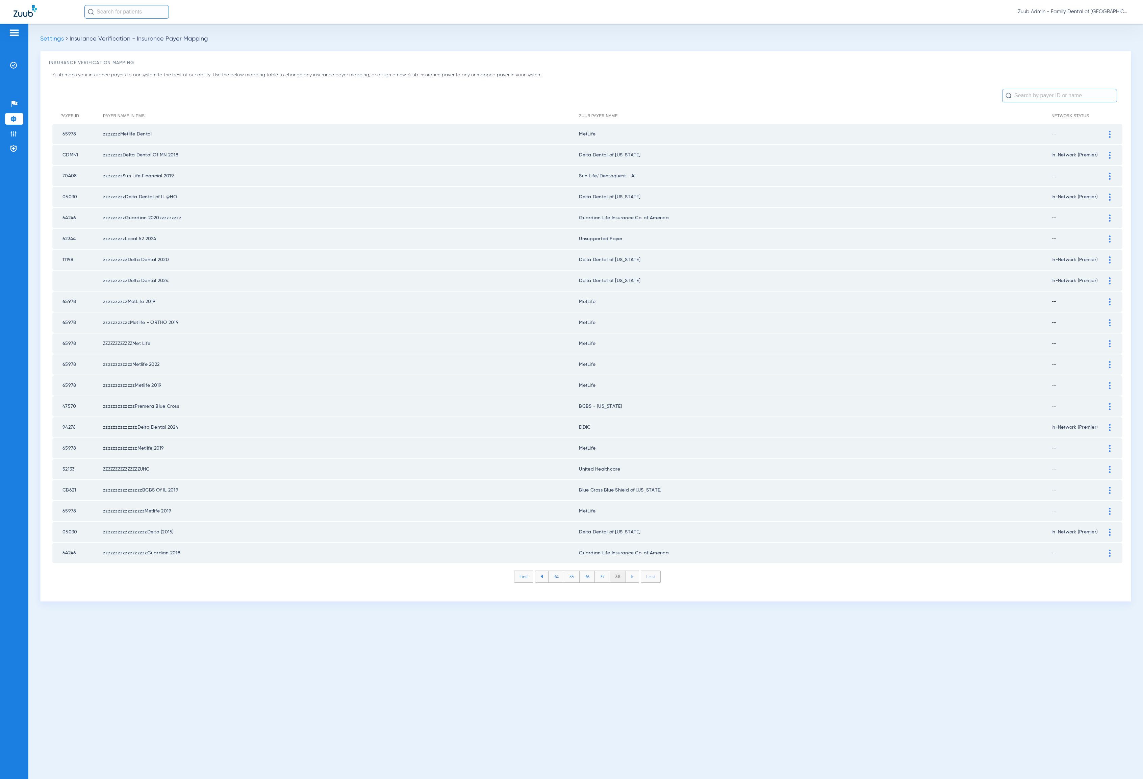
click at [559, 571] on li "34" at bounding box center [556, 576] width 16 height 11
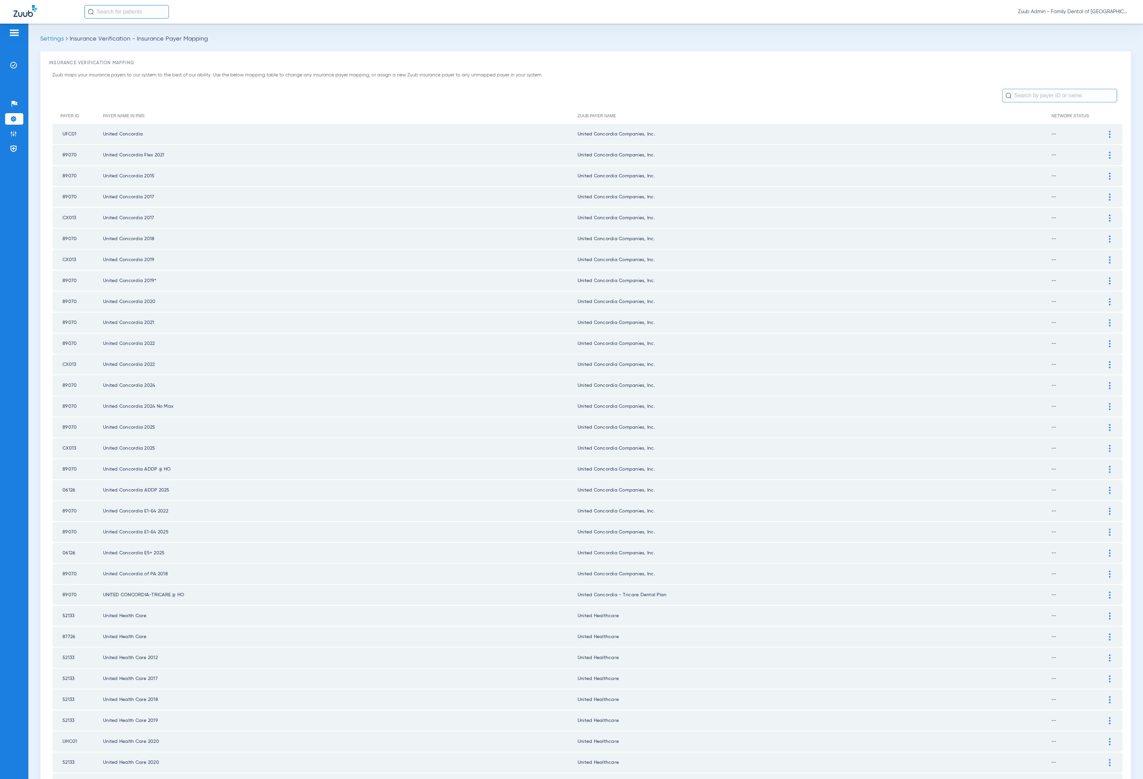
click at [1044, 92] on input "text" at bounding box center [1059, 96] width 115 height 14
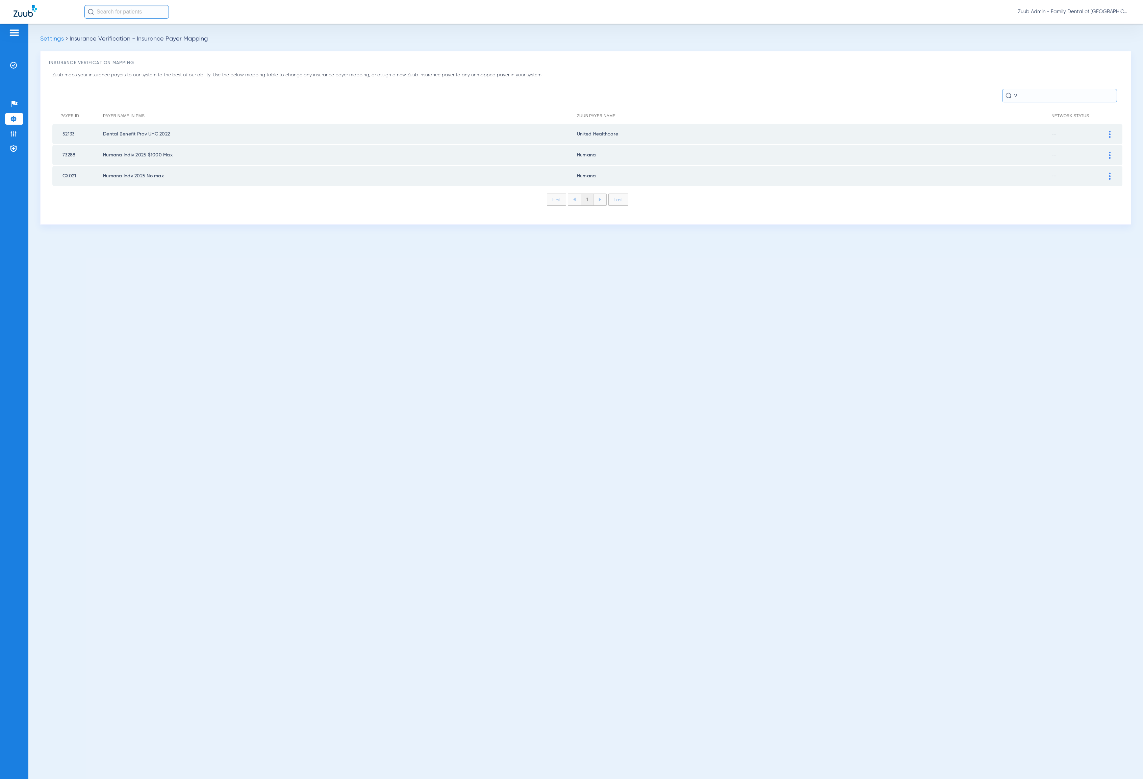
type input "v"
click at [21, 133] on li "Admin" at bounding box center [14, 133] width 18 height 11
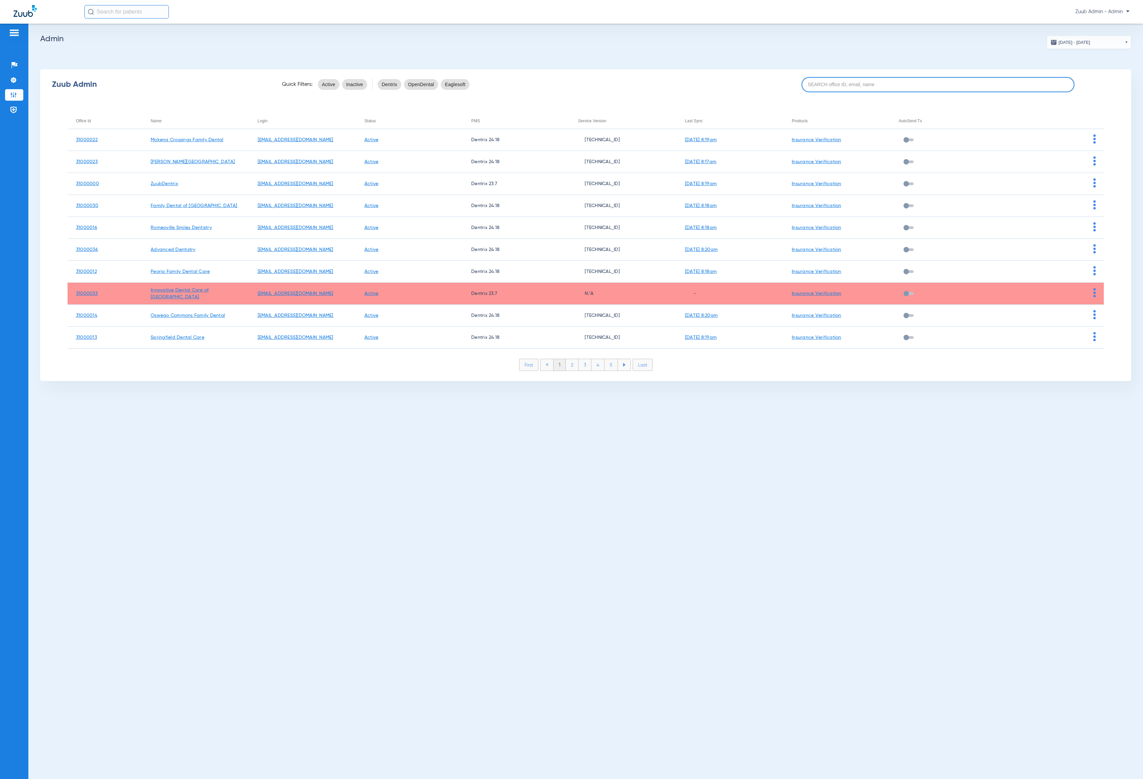
click at [928, 83] on input at bounding box center [938, 84] width 273 height 15
paste input "31000029"
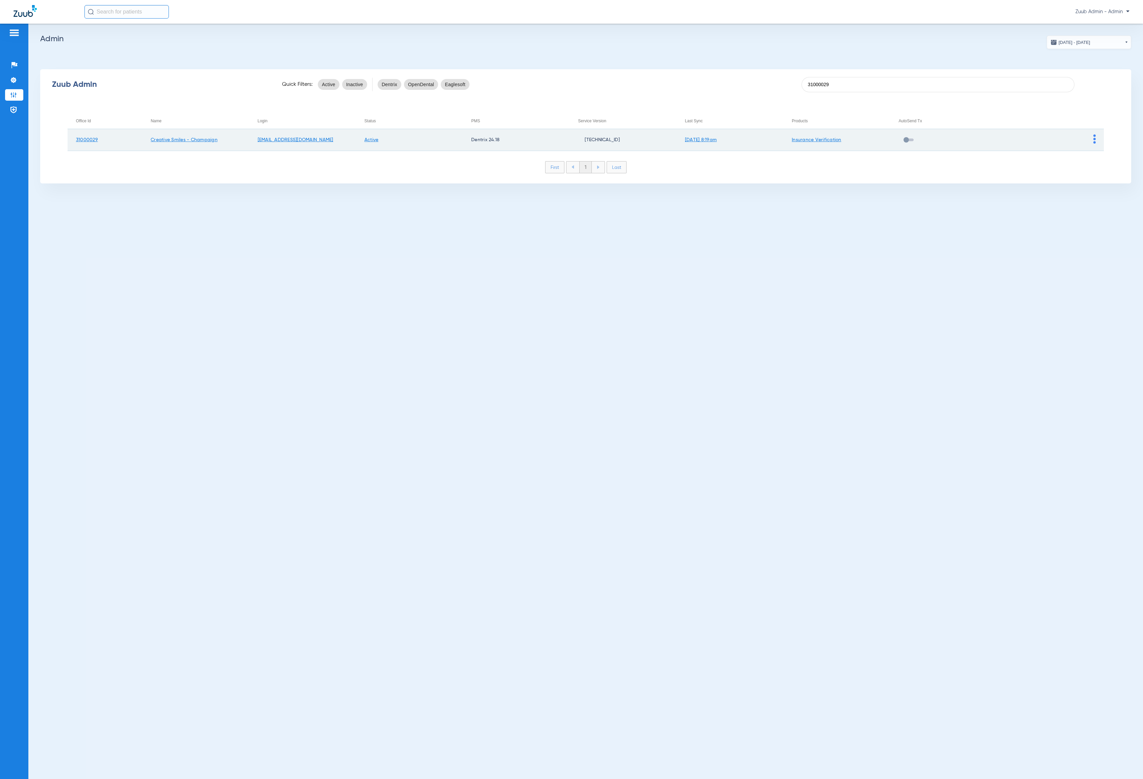
type input "31000029"
click at [1044, 140] on img at bounding box center [1094, 138] width 2 height 9
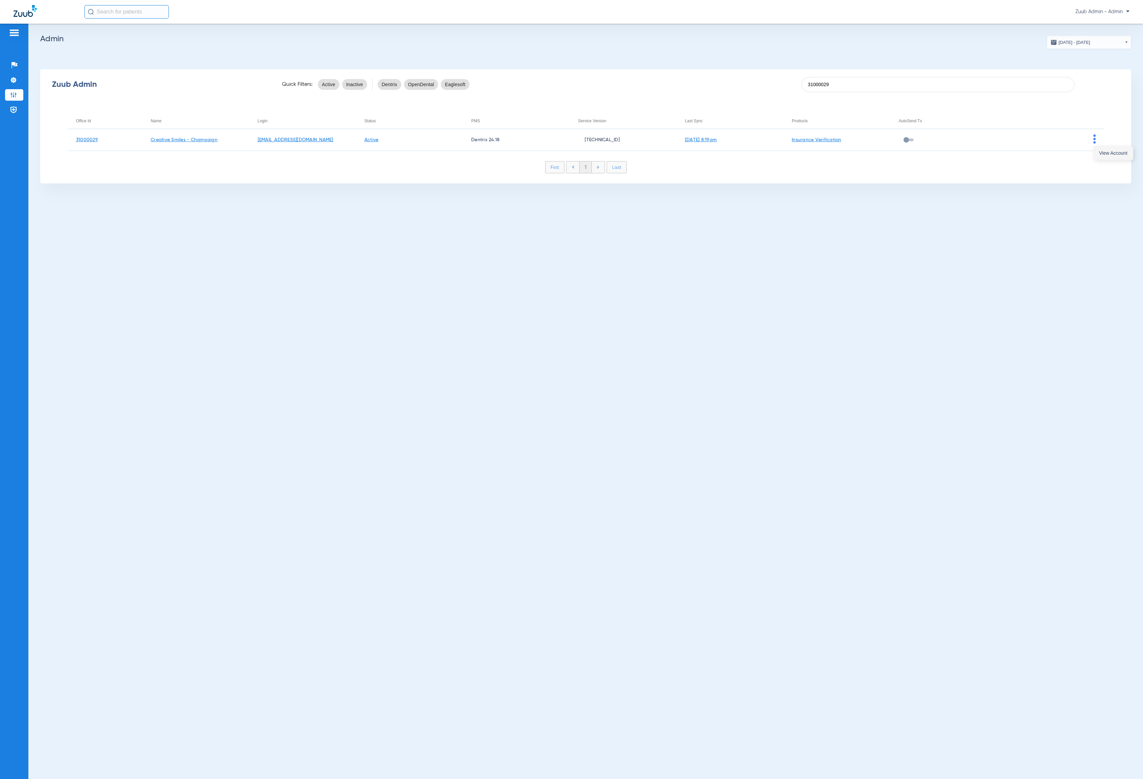
click at [1044, 152] on span "View Account" at bounding box center [1113, 153] width 28 height 5
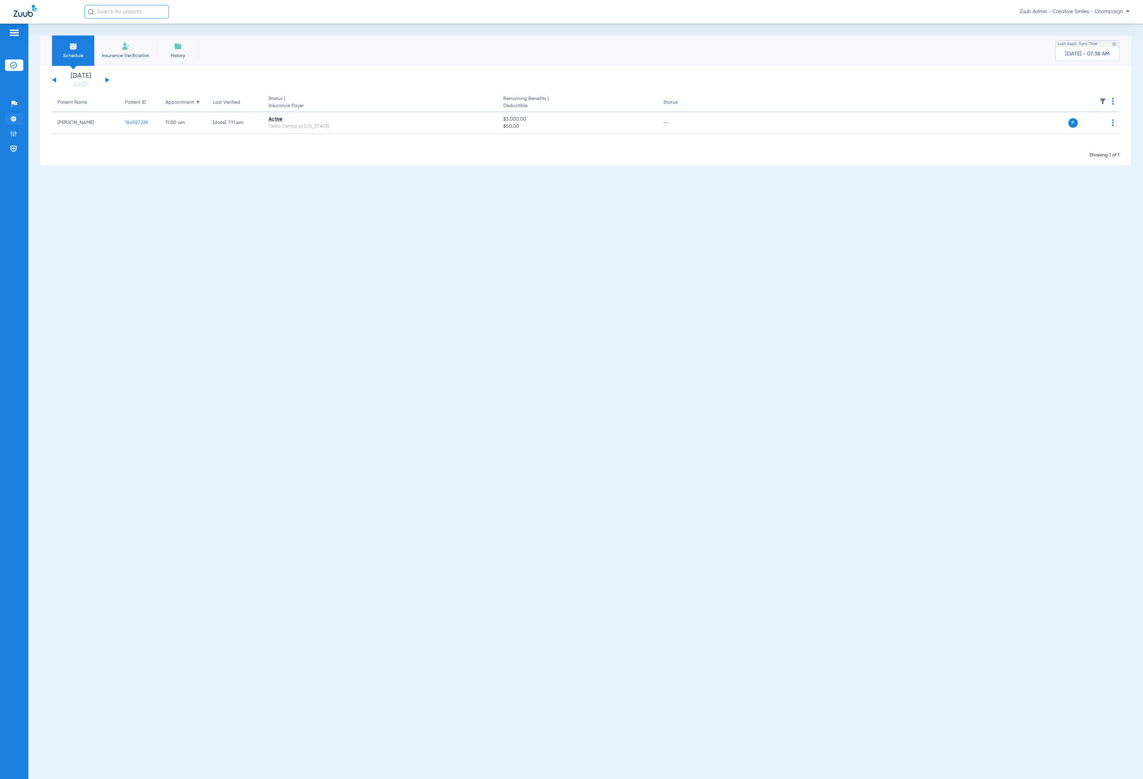
click at [16, 119] on img at bounding box center [13, 119] width 7 height 7
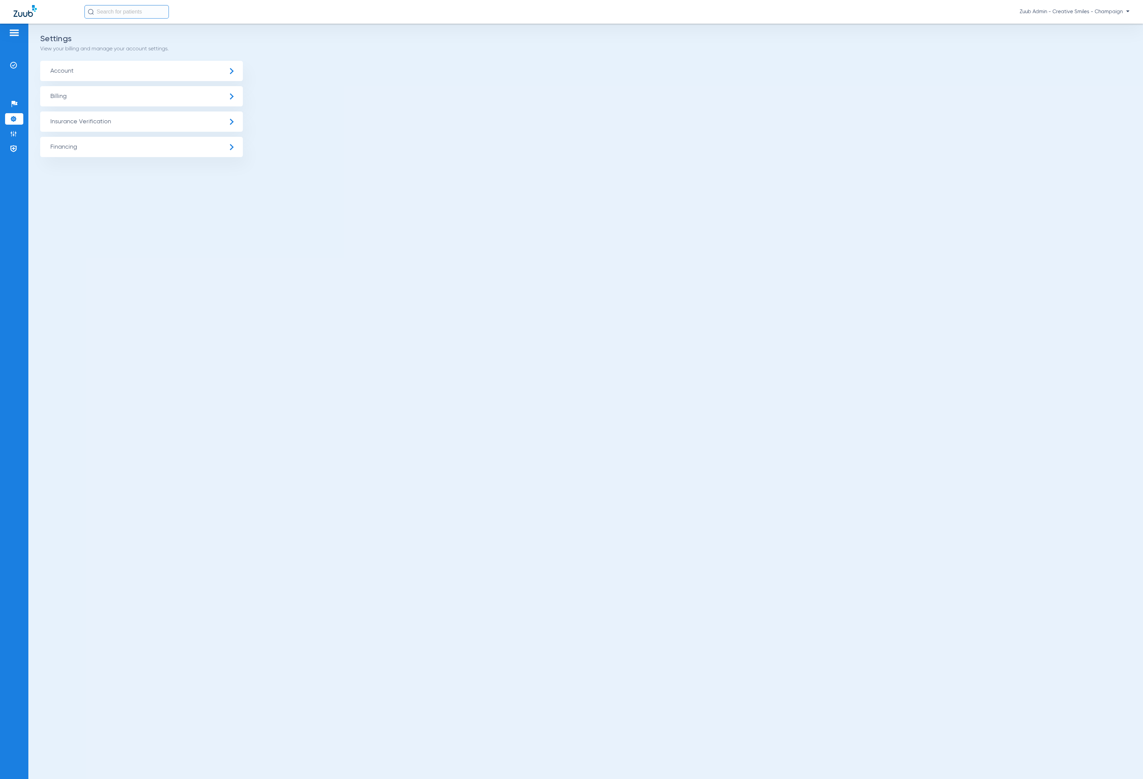
click at [69, 117] on span "Insurance Verification" at bounding box center [141, 121] width 203 height 20
click at [115, 170] on li "Insurance Payer Mapping" at bounding box center [141, 174] width 203 height 17
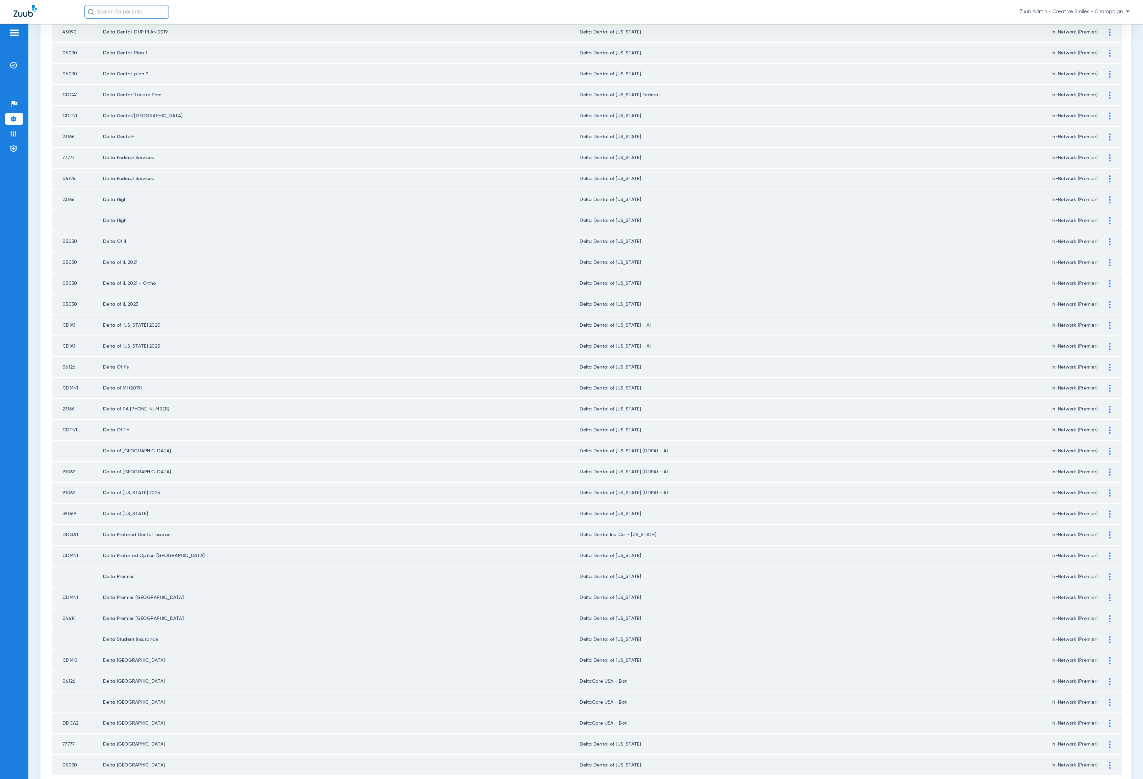
scroll to position [409, 0]
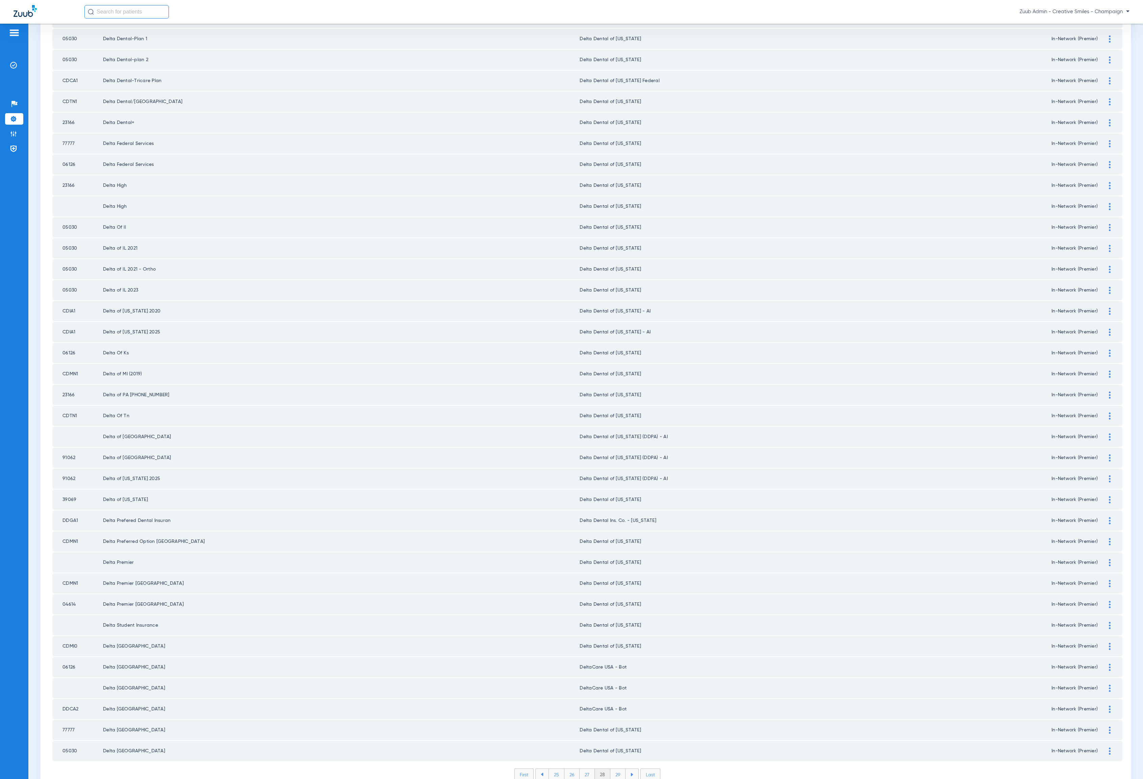
click at [611, 769] on li "29" at bounding box center [617, 774] width 15 height 11
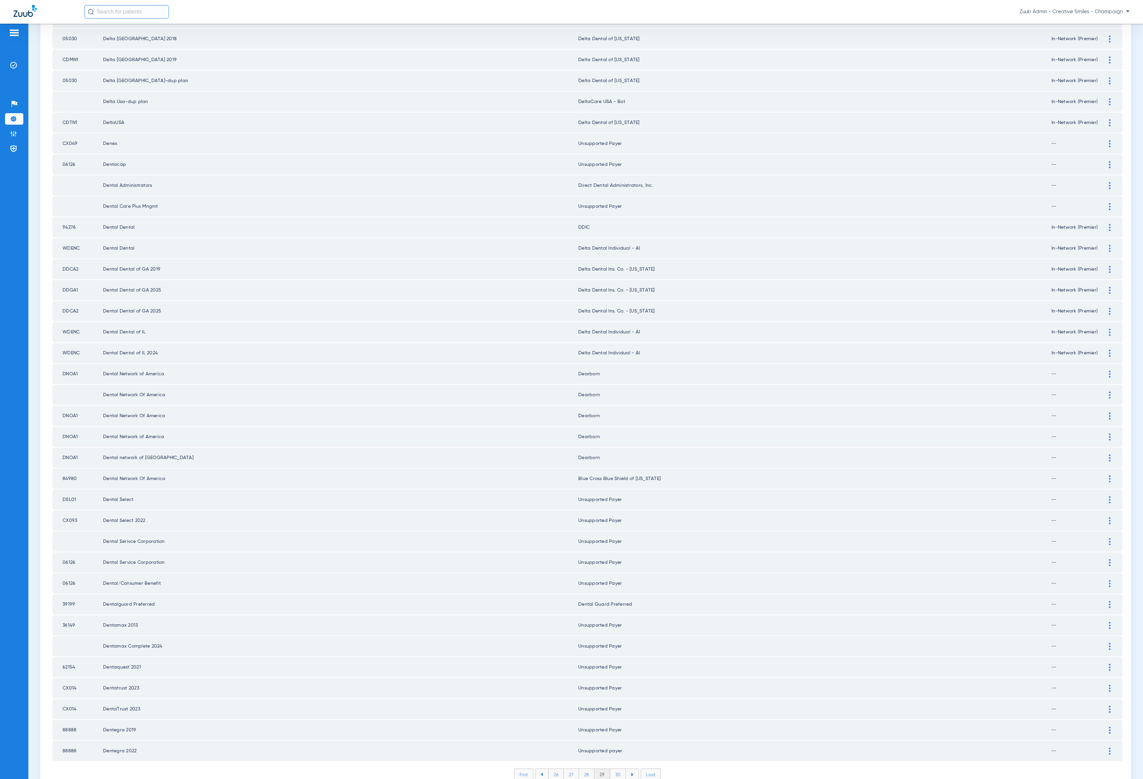
click at [614, 769] on li "30" at bounding box center [618, 774] width 16 height 11
click at [611, 769] on li "31" at bounding box center [618, 774] width 15 height 11
click at [614, 769] on li "32" at bounding box center [617, 774] width 15 height 11
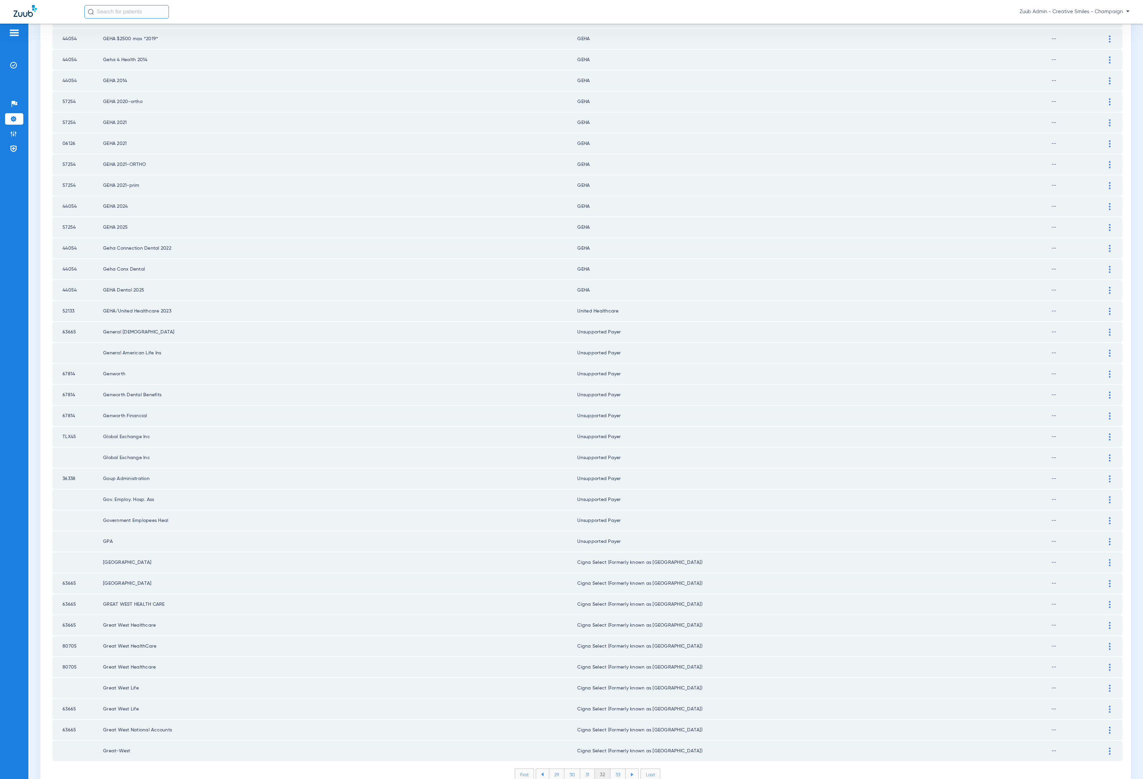
click at [611, 768] on div "First 29 30 31 32 33 Last Items per page: 50 1551 – 1600 of 2673" at bounding box center [587, 779] width 1070 height 22
click at [611, 769] on li "33" at bounding box center [617, 774] width 15 height 11
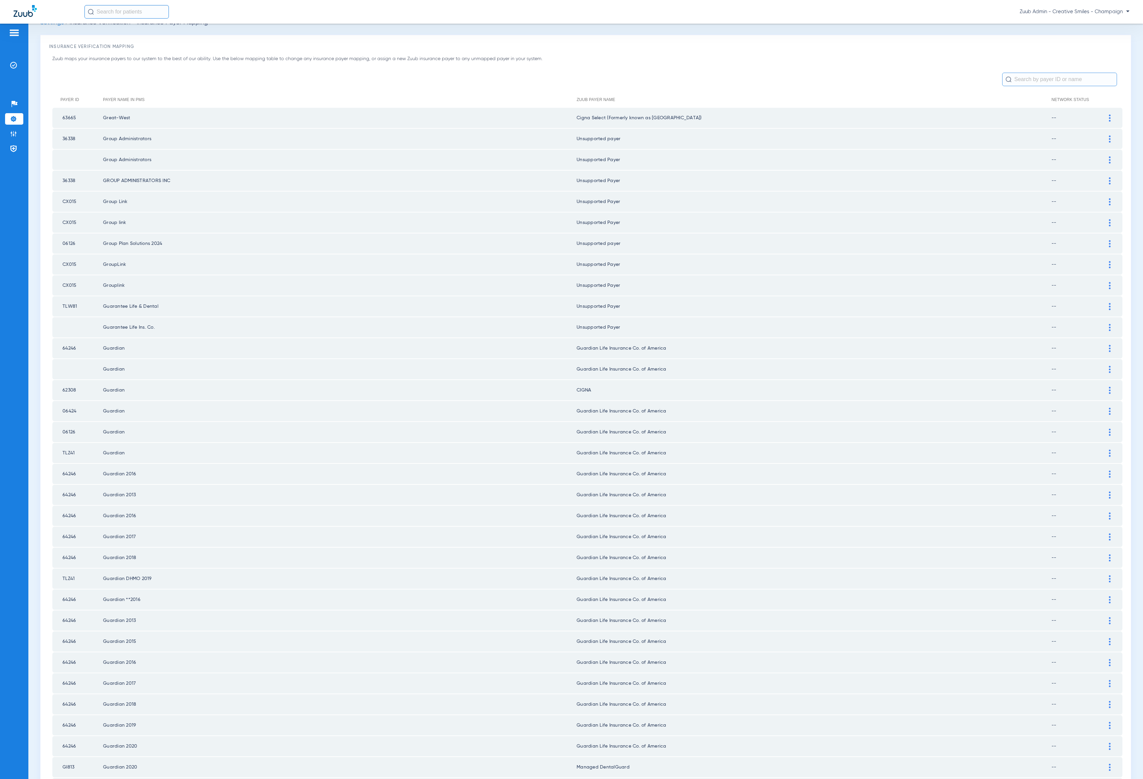
scroll to position [0, 0]
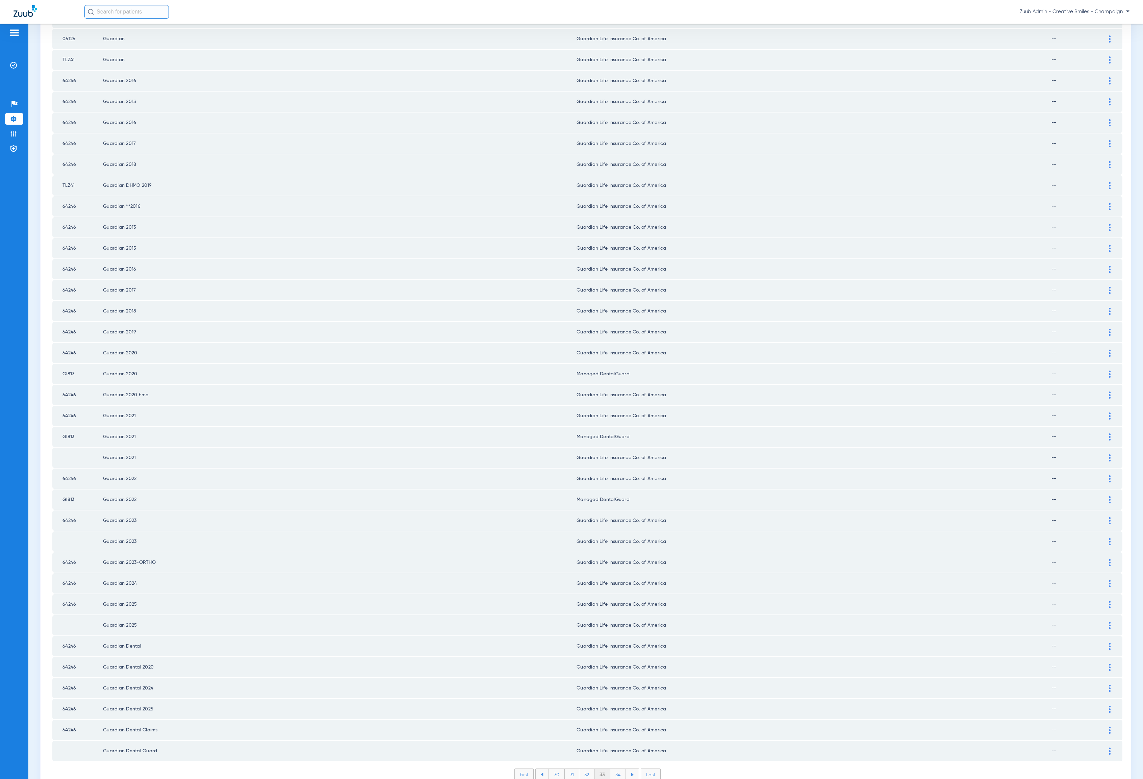
click at [615, 769] on li "34" at bounding box center [618, 774] width 16 height 11
click at [615, 769] on li "35" at bounding box center [618, 774] width 16 height 11
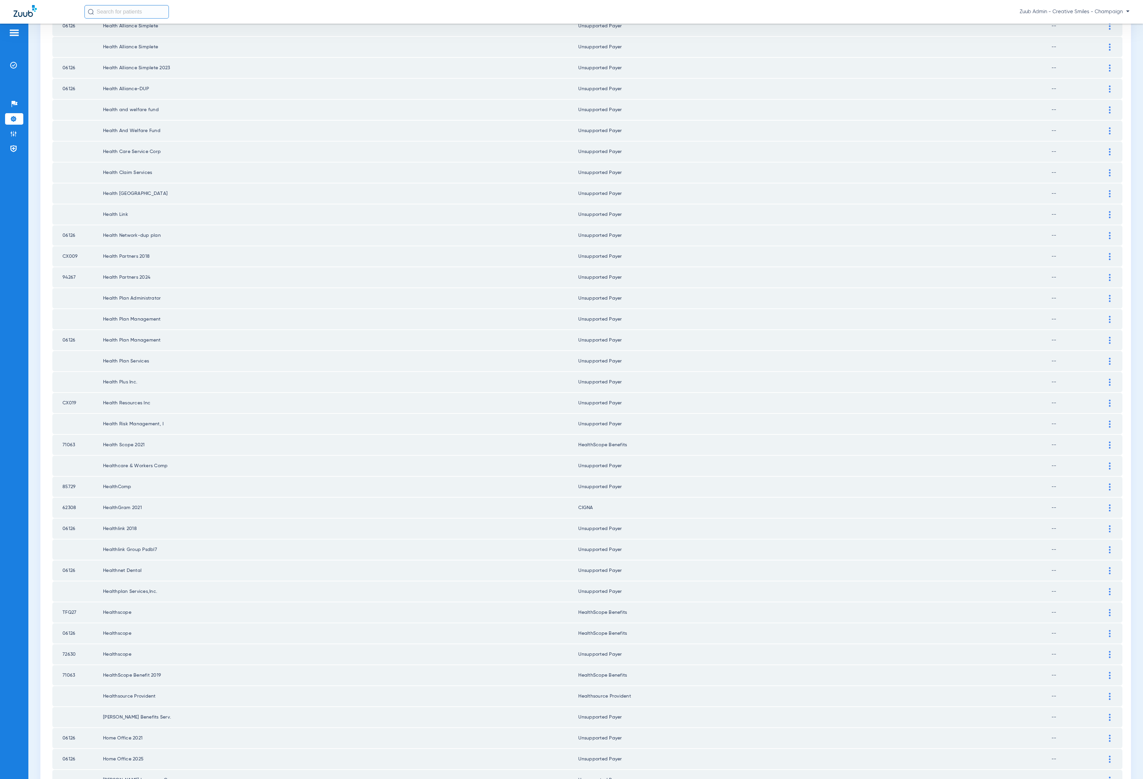
scroll to position [409, 0]
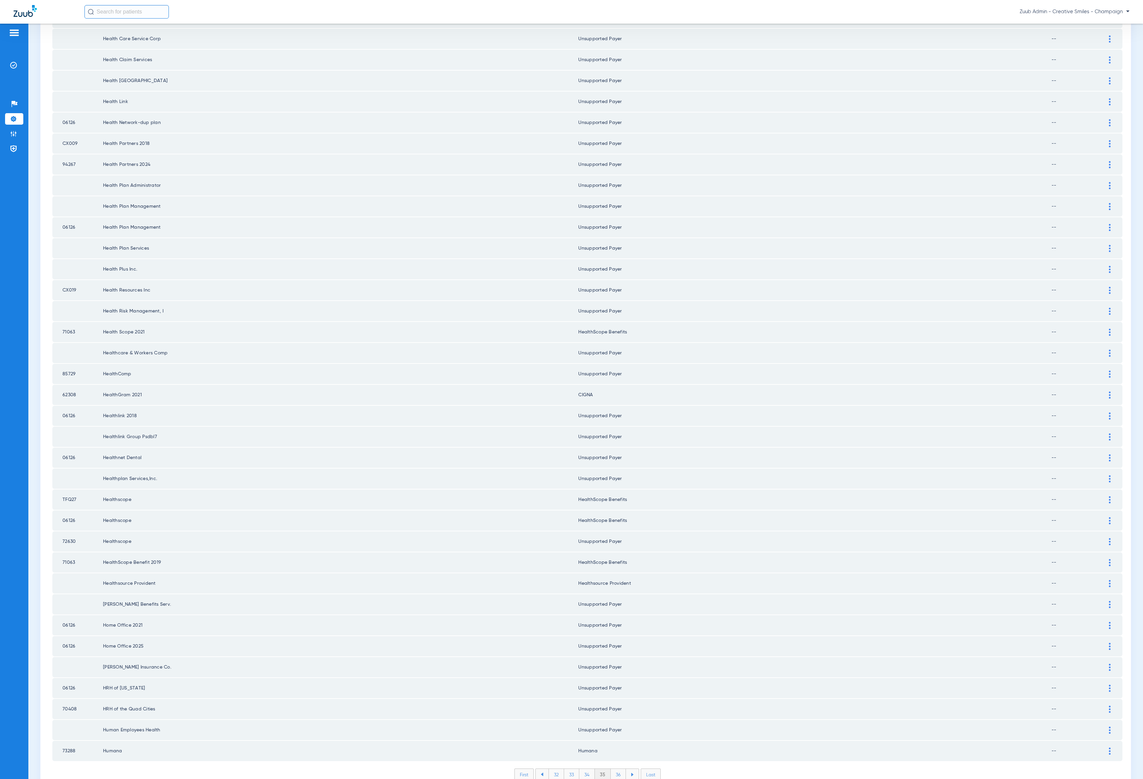
click at [616, 769] on li "36" at bounding box center [618, 774] width 15 height 11
click at [612, 768] on div "First 33 34 35 36 37 Last Items per page: 50 1751 – 1800 of 2673" at bounding box center [587, 779] width 1070 height 22
click at [612, 769] on li "37" at bounding box center [618, 774] width 15 height 11
click at [616, 769] on li "38" at bounding box center [618, 774] width 16 height 11
click at [613, 769] on li "39" at bounding box center [618, 774] width 15 height 11
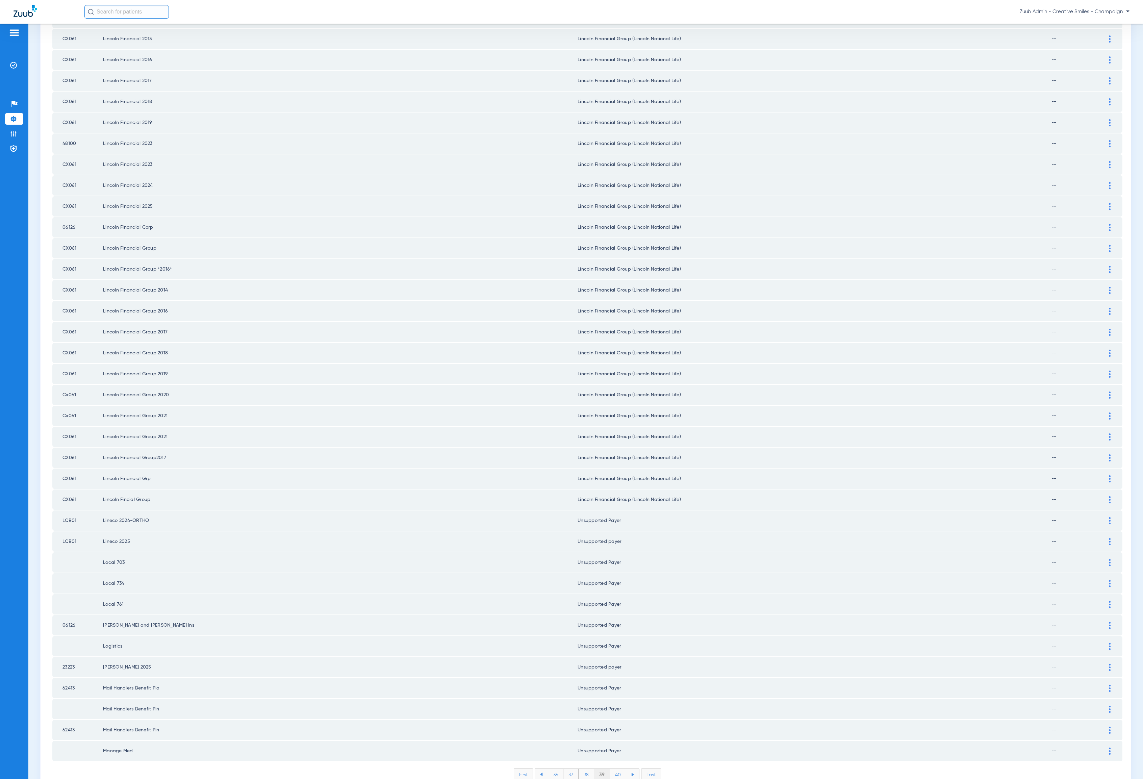
click at [617, 769] on li "40" at bounding box center [618, 774] width 16 height 11
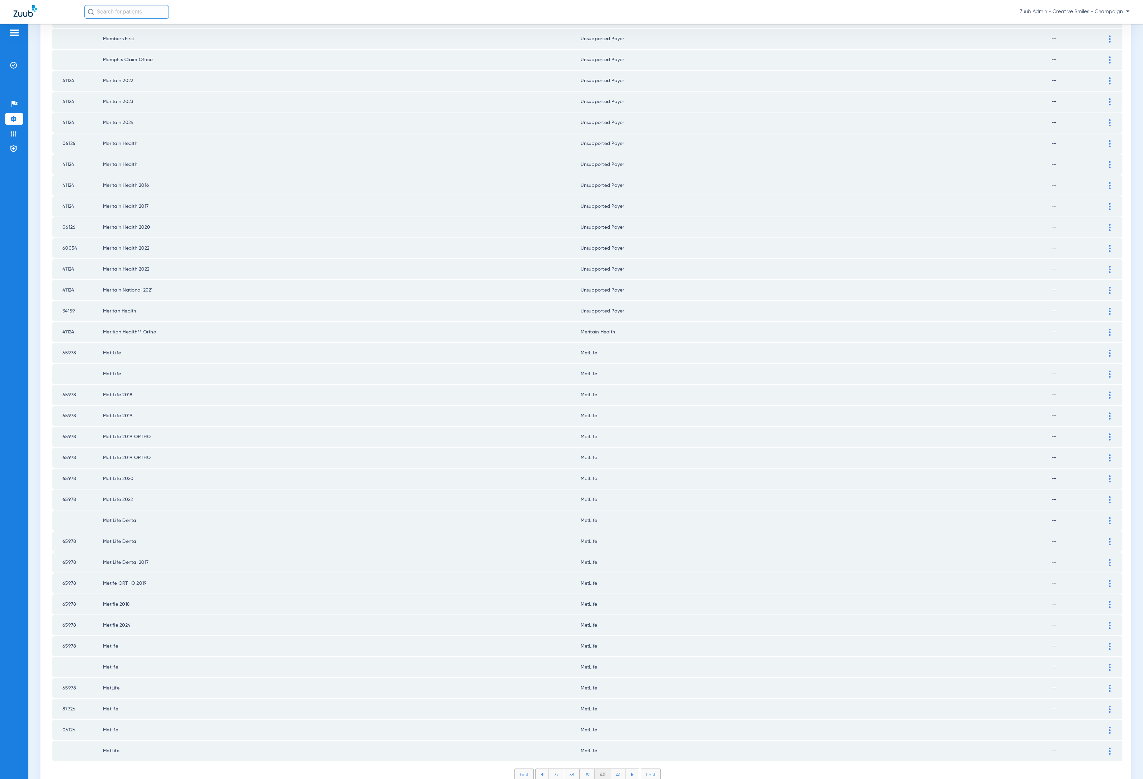
click at [614, 769] on li "41" at bounding box center [618, 774] width 15 height 11
click at [614, 769] on li "42" at bounding box center [618, 774] width 16 height 11
click at [614, 769] on li "43" at bounding box center [618, 774] width 16 height 11
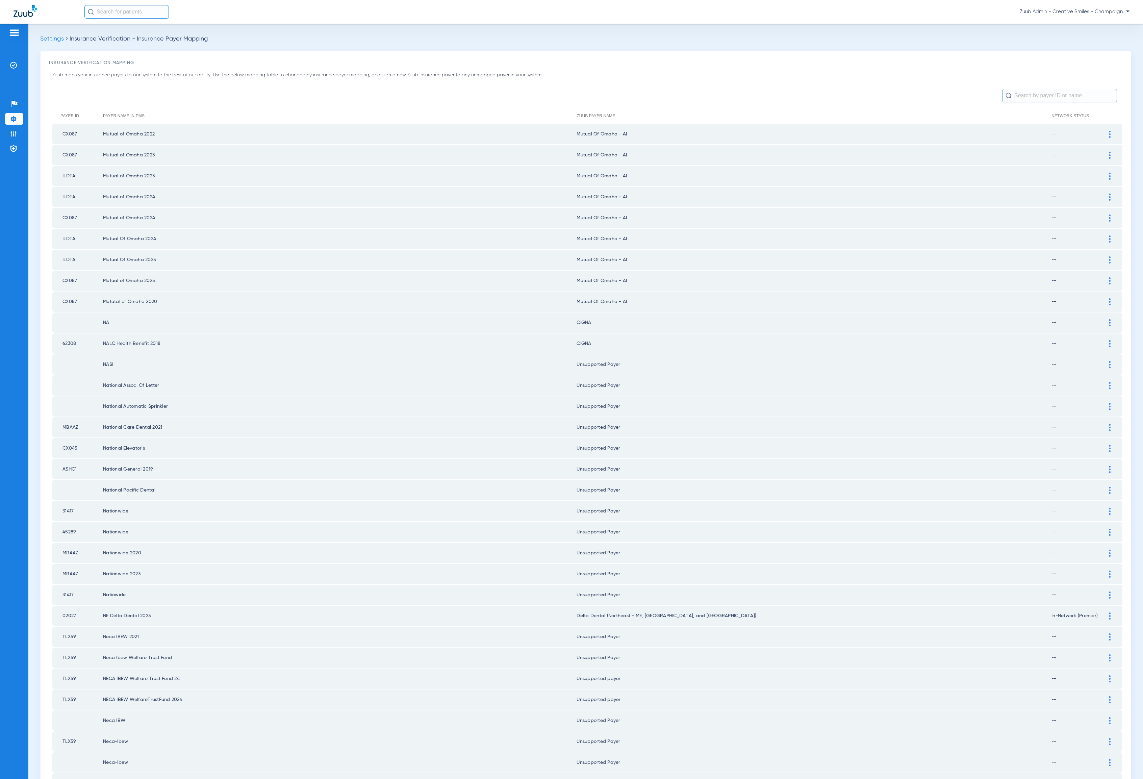
scroll to position [409, 0]
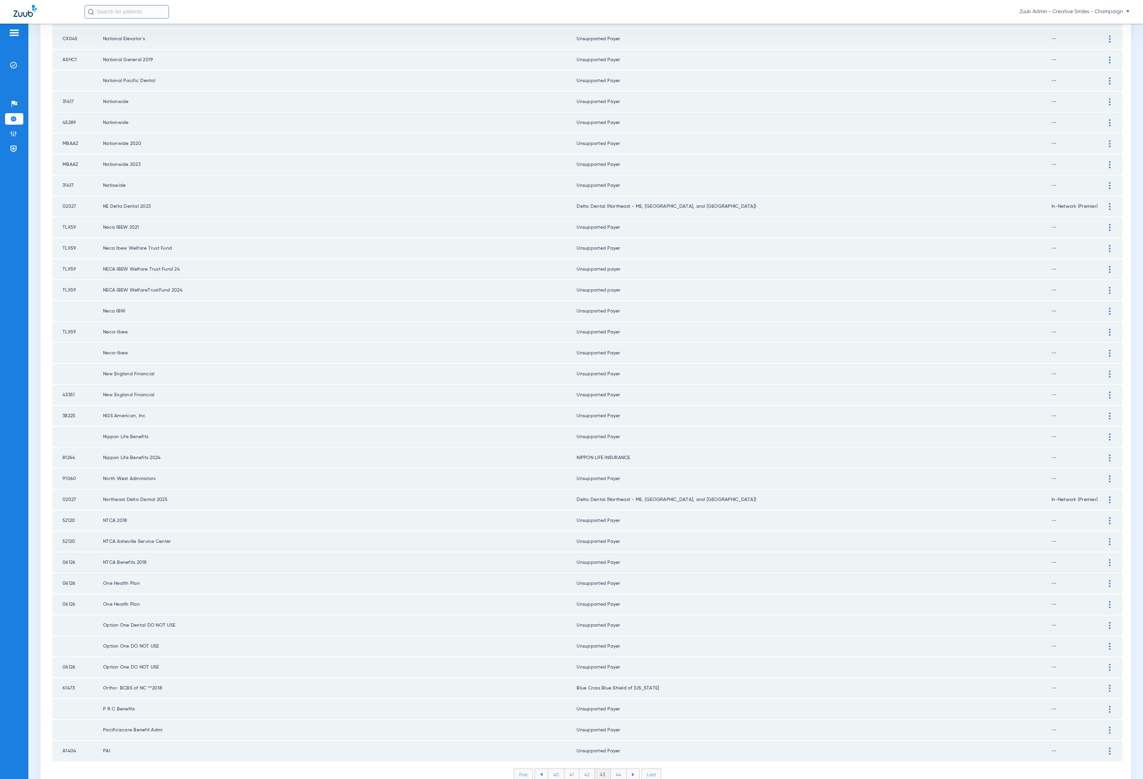
click at [614, 769] on li "44" at bounding box center [619, 774] width 16 height 11
click at [614, 769] on li "45" at bounding box center [618, 774] width 16 height 11
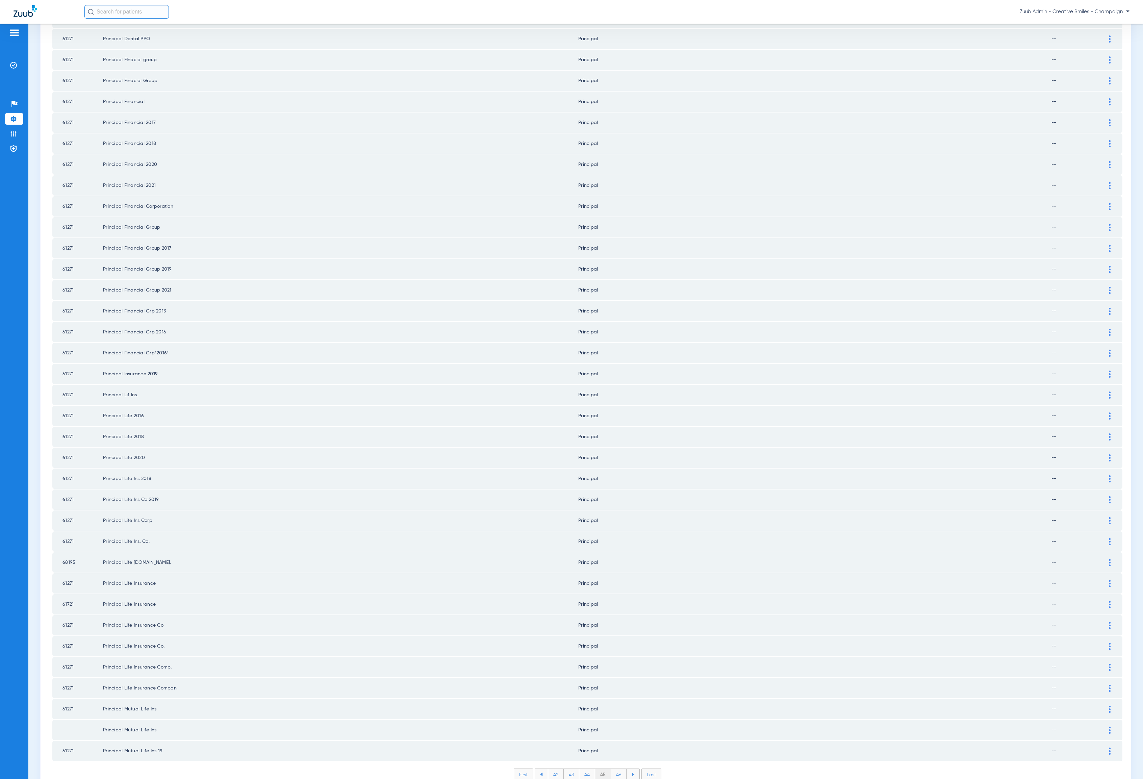
click at [614, 769] on li "46" at bounding box center [619, 774] width 16 height 11
click at [614, 769] on li "47" at bounding box center [619, 774] width 16 height 11
click at [614, 769] on li "48" at bounding box center [619, 774] width 16 height 11
click at [614, 769] on li "49" at bounding box center [619, 774] width 16 height 11
click at [614, 769] on li "50" at bounding box center [619, 774] width 16 height 11
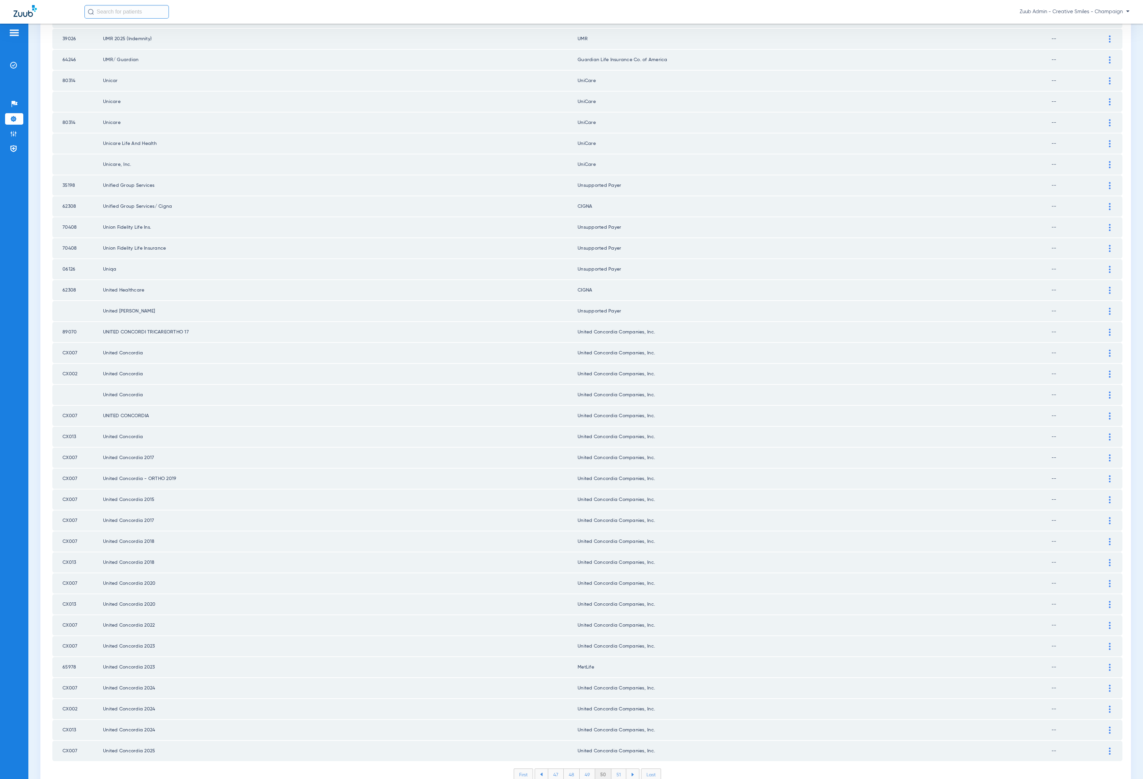
click at [614, 769] on li "51" at bounding box center [618, 774] width 15 height 11
click at [614, 769] on li "52" at bounding box center [619, 774] width 16 height 11
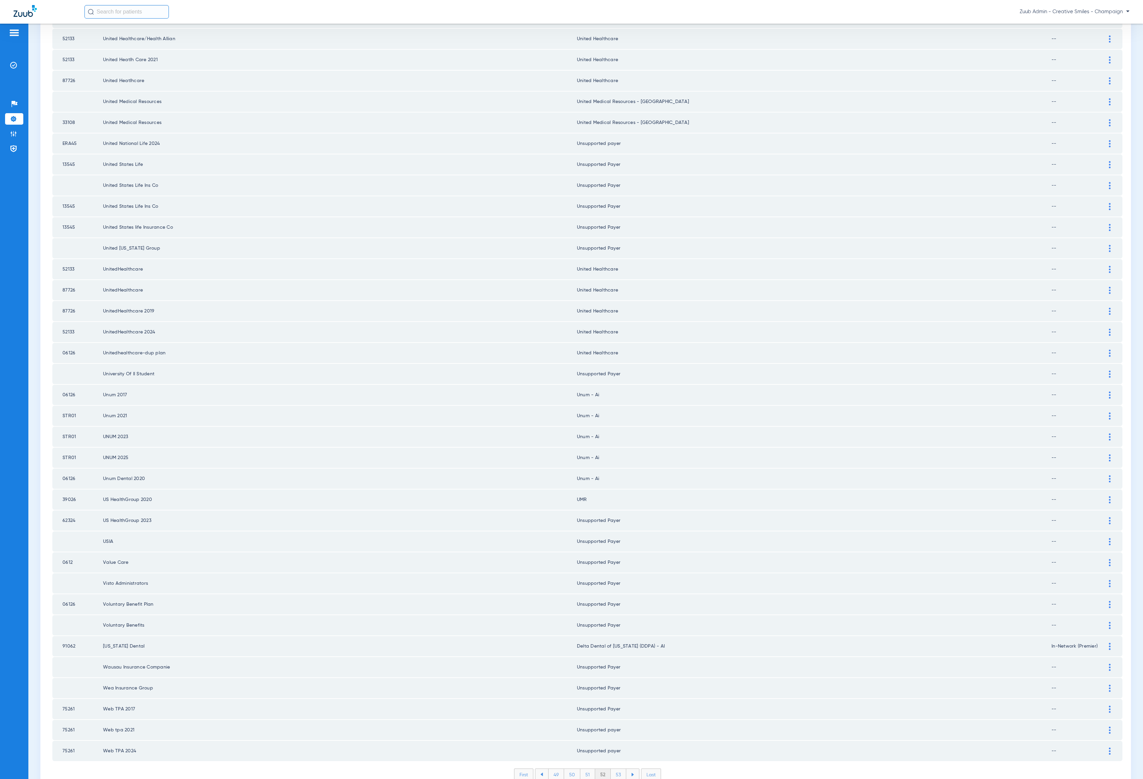
click at [614, 769] on li "53" at bounding box center [619, 774] width 16 height 11
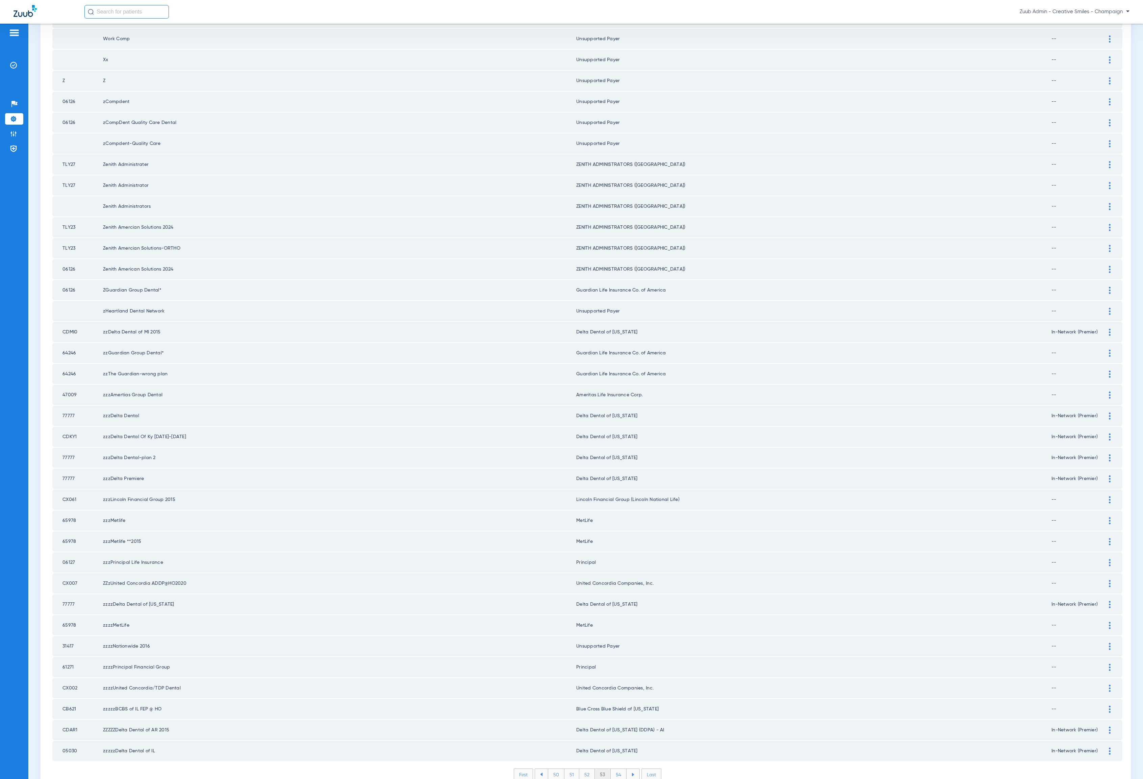
click at [614, 769] on li "54" at bounding box center [619, 774] width 16 height 11
